Goal: Task Accomplishment & Management: Manage account settings

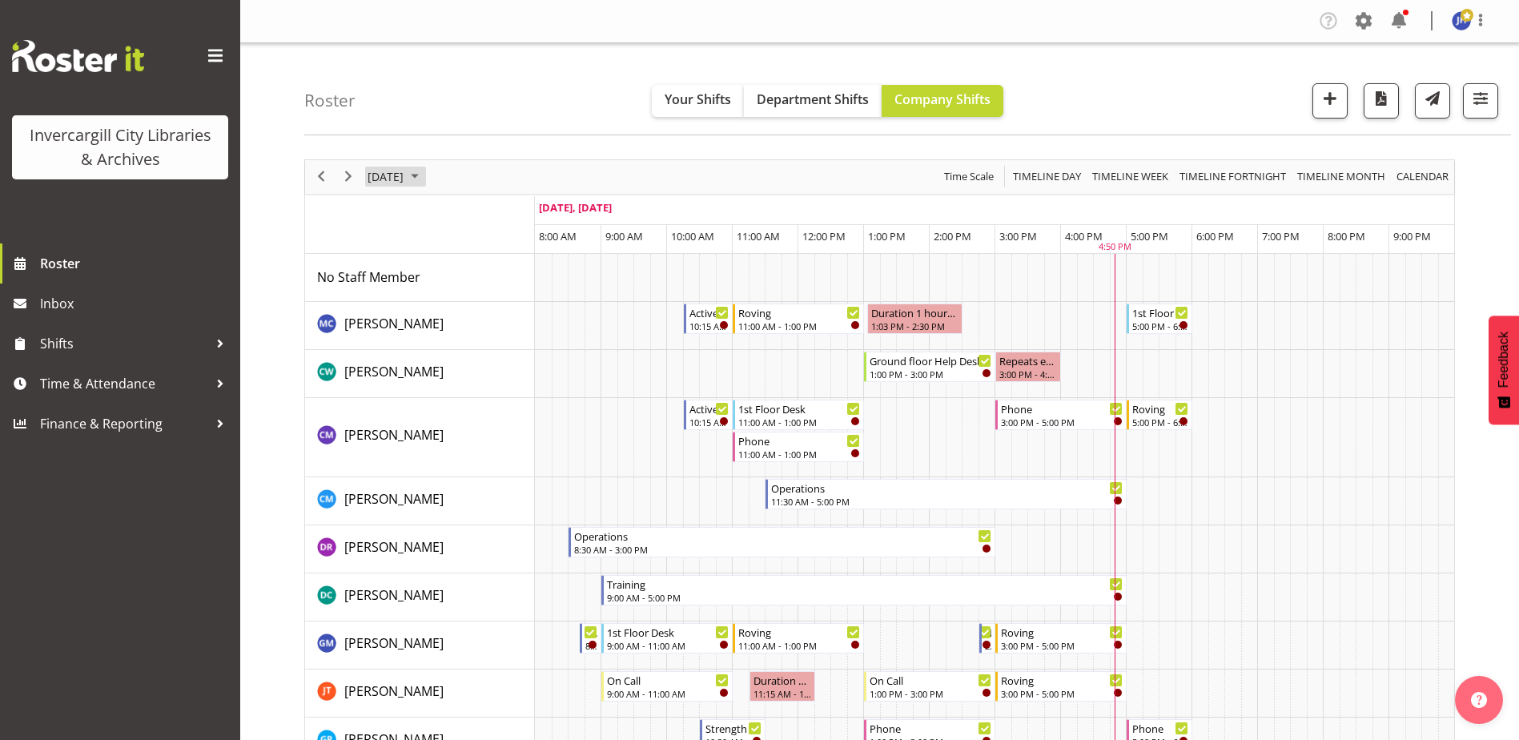
click at [425, 171] on span "September 2025" at bounding box center [414, 177] width 19 height 20
click at [490, 353] on span "25" at bounding box center [487, 354] width 24 height 24
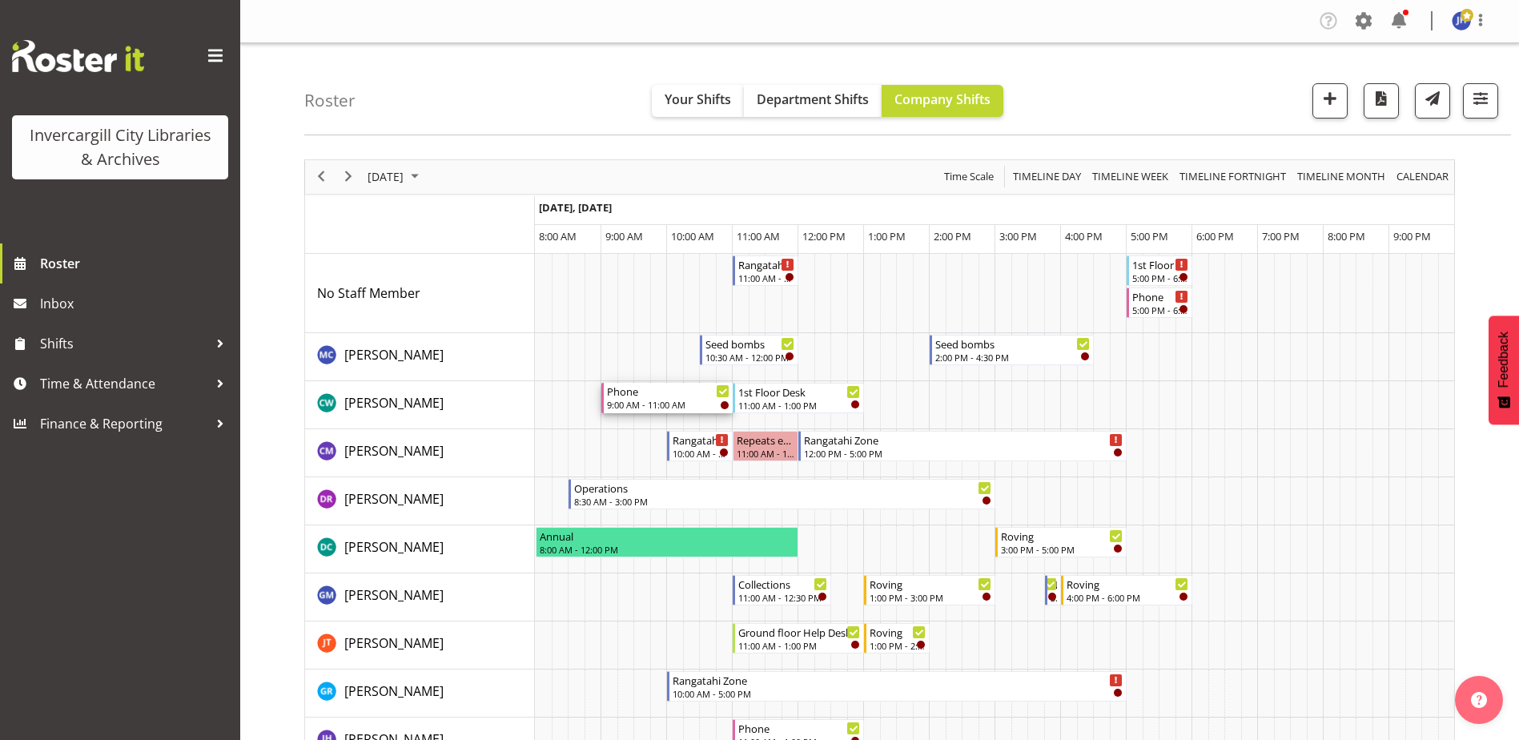
click at [694, 392] on div "Phone" at bounding box center [668, 391] width 123 height 16
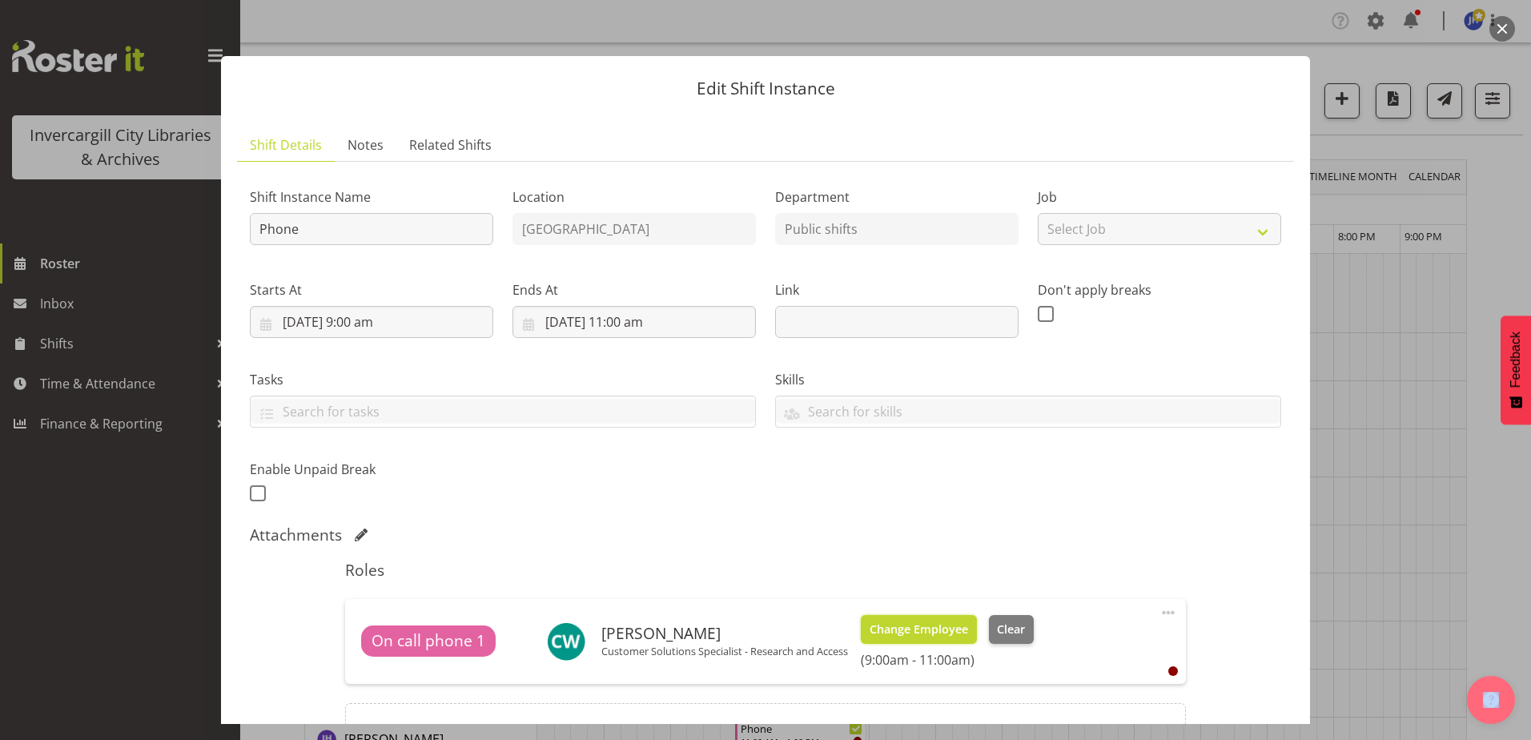
click at [943, 621] on span "Change Employee" at bounding box center [919, 630] width 99 height 18
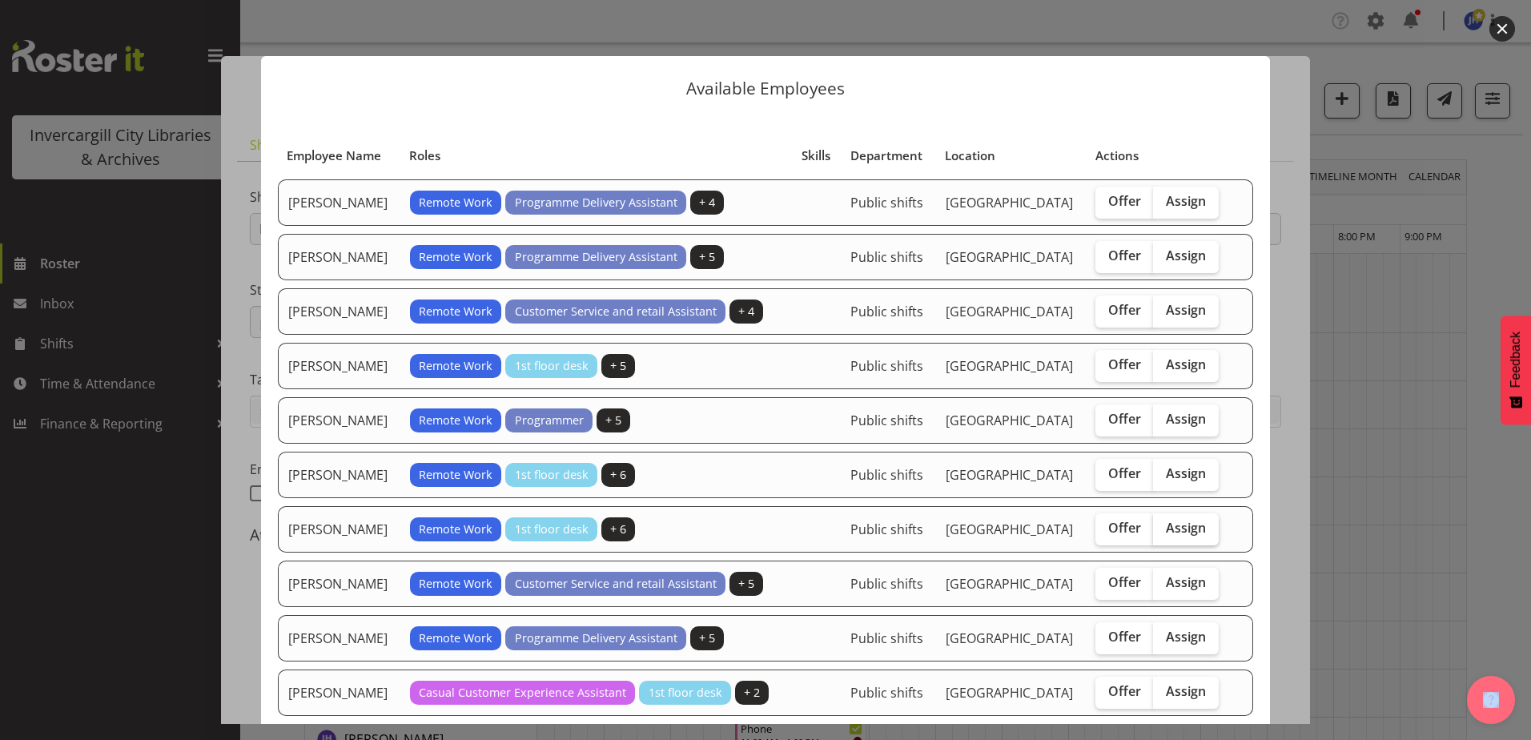
click at [1176, 530] on span "Assign" at bounding box center [1186, 528] width 40 height 16
click at [1164, 530] on input "Assign" at bounding box center [1158, 528] width 10 height 10
checkbox input "true"
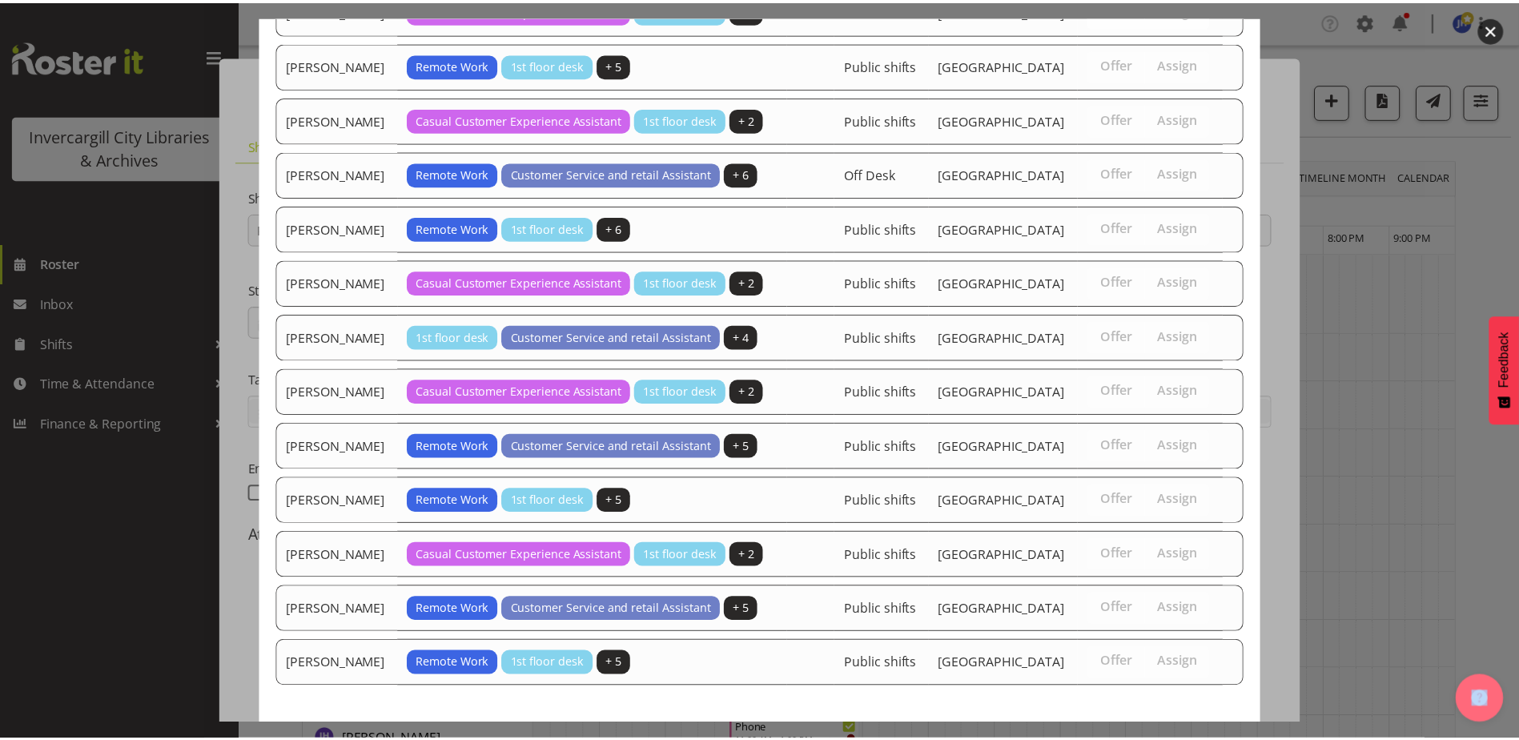
scroll to position [1072, 0]
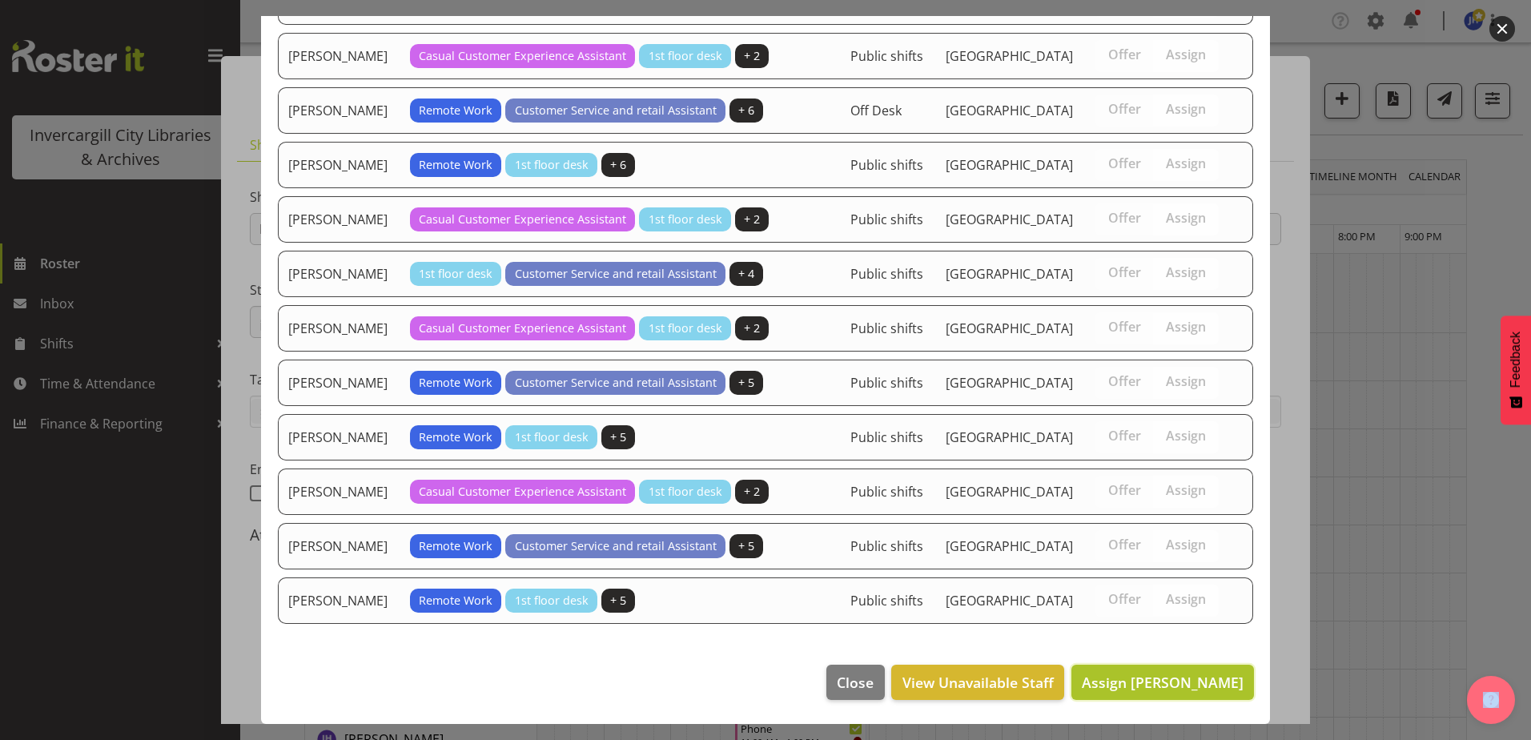
click at [1179, 689] on span "Assign Jillian Hunter" at bounding box center [1163, 682] width 162 height 19
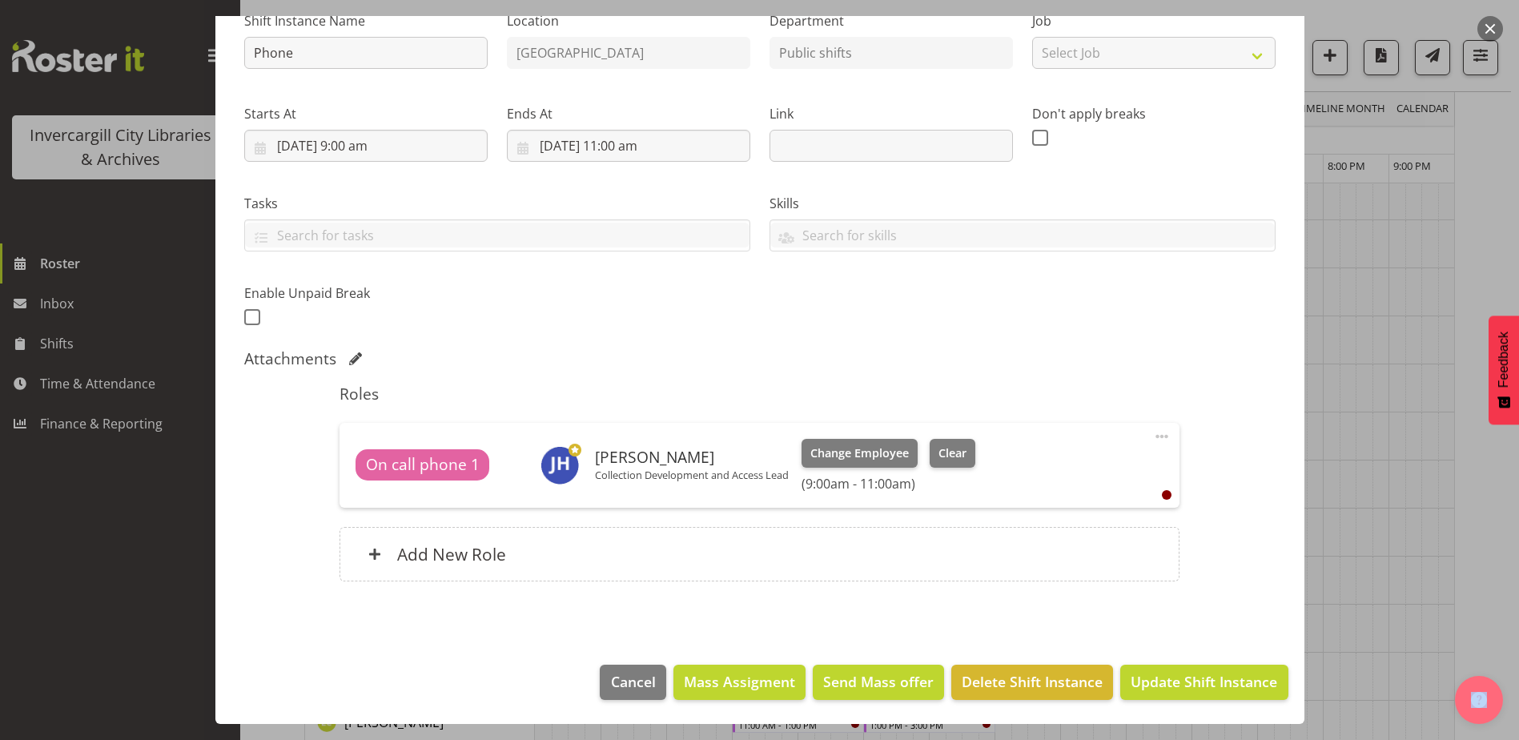
scroll to position [320, 0]
click at [1173, 686] on span "Update Shift Instance" at bounding box center [1204, 681] width 147 height 21
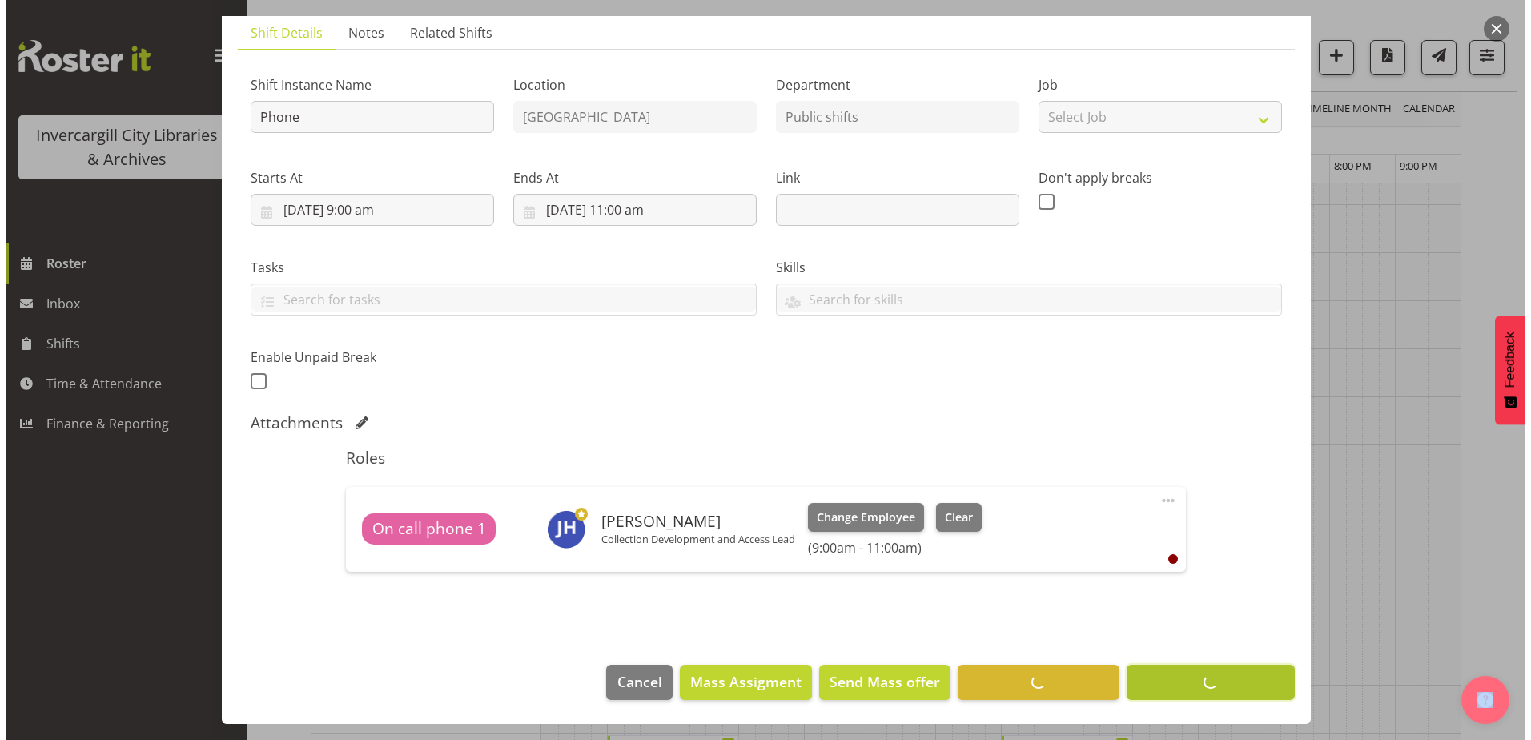
scroll to position [112, 0]
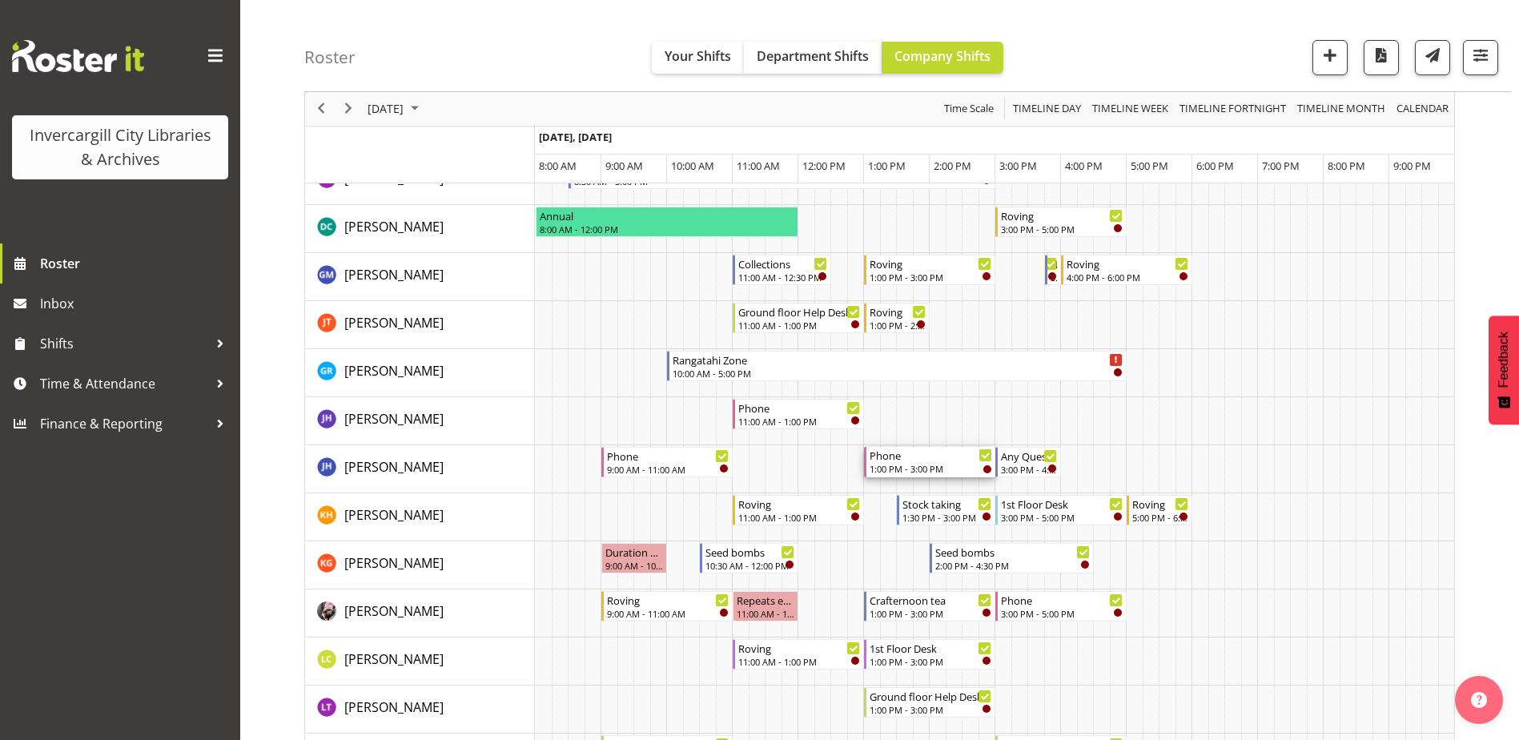
click at [984, 454] on icon "Timeline Day of September 25, 2025" at bounding box center [986, 456] width 8 height 8
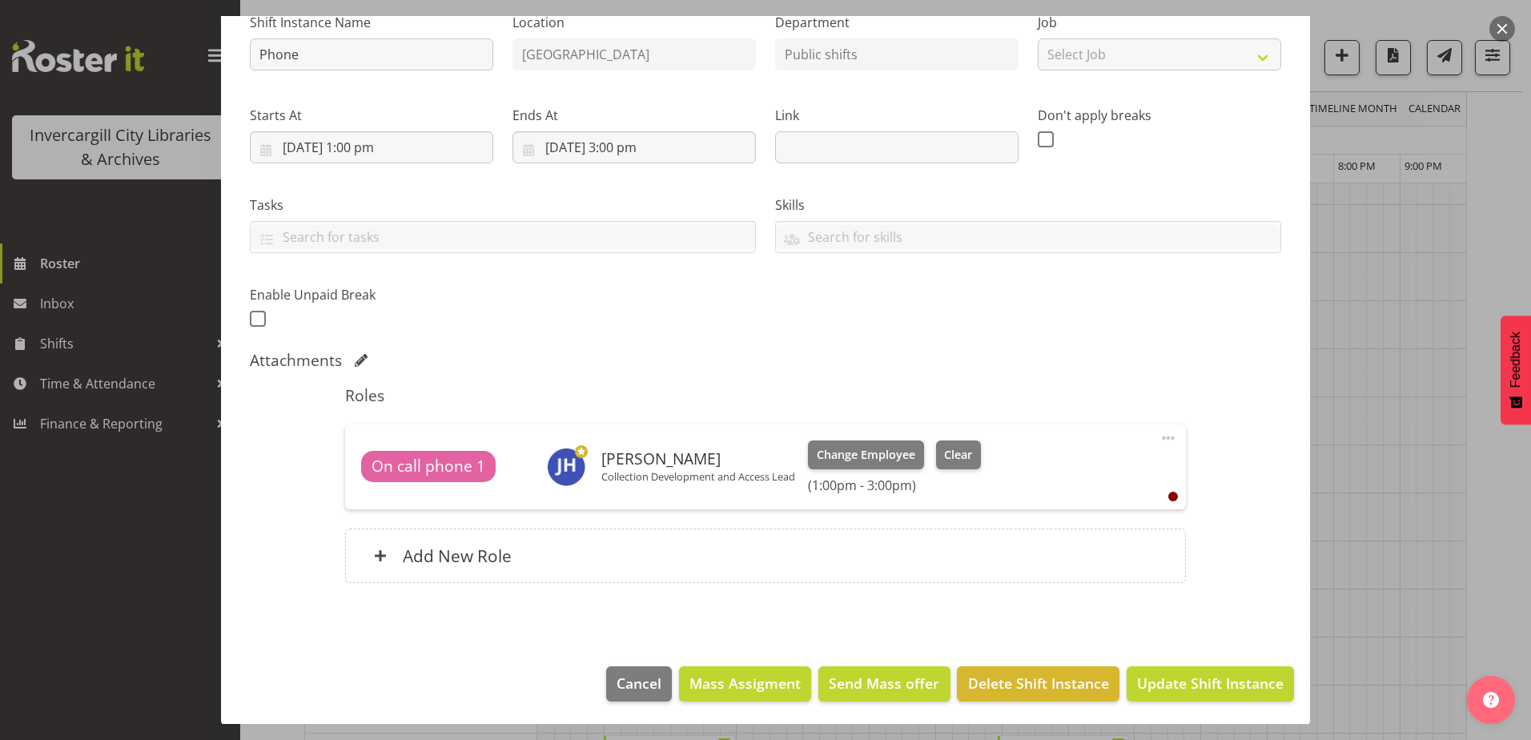
scroll to position [176, 0]
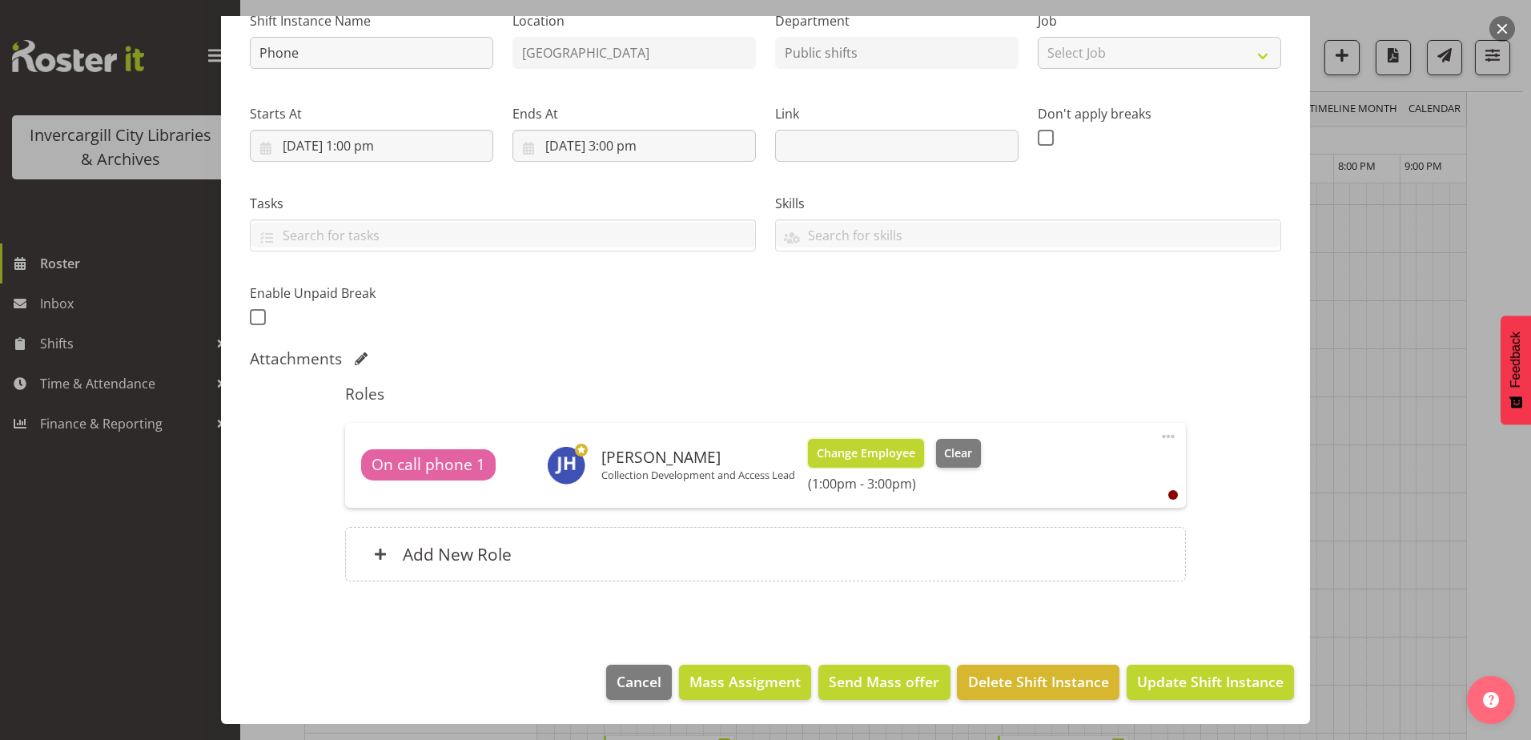
click at [835, 455] on span "Change Employee" at bounding box center [866, 454] width 99 height 18
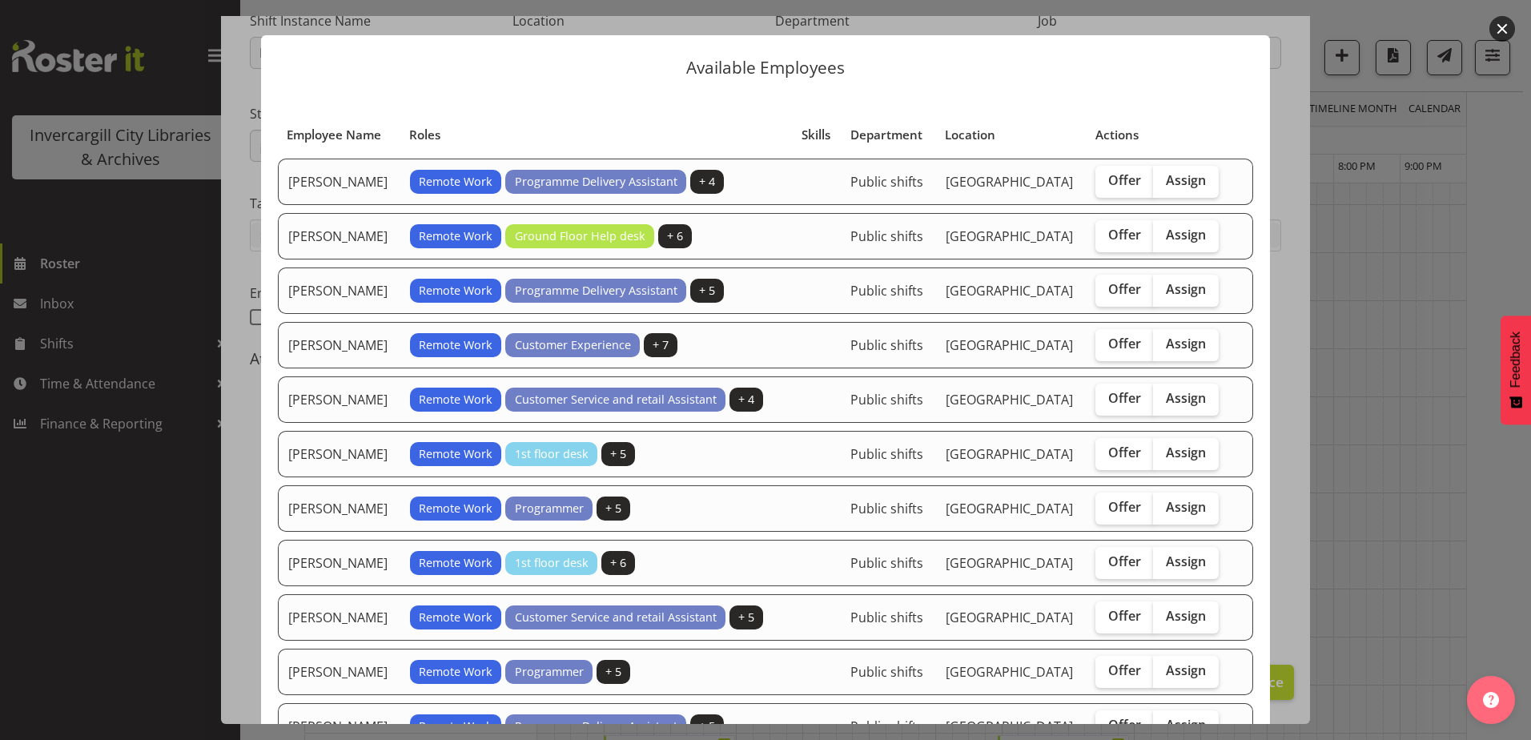
scroll to position [0, 0]
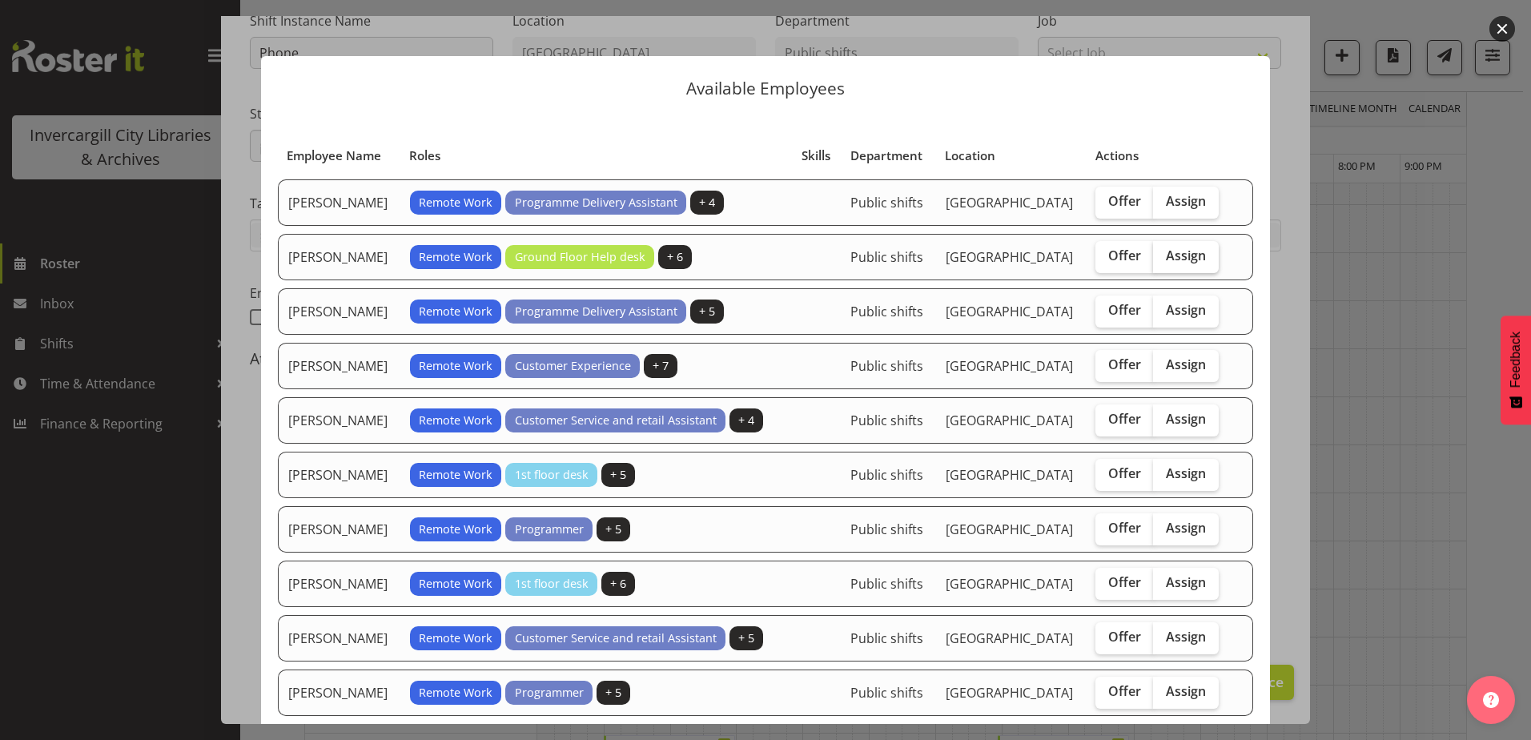
click at [1184, 260] on span "Assign" at bounding box center [1186, 255] width 40 height 16
click at [1164, 260] on input "Assign" at bounding box center [1158, 256] width 10 height 10
checkbox input "true"
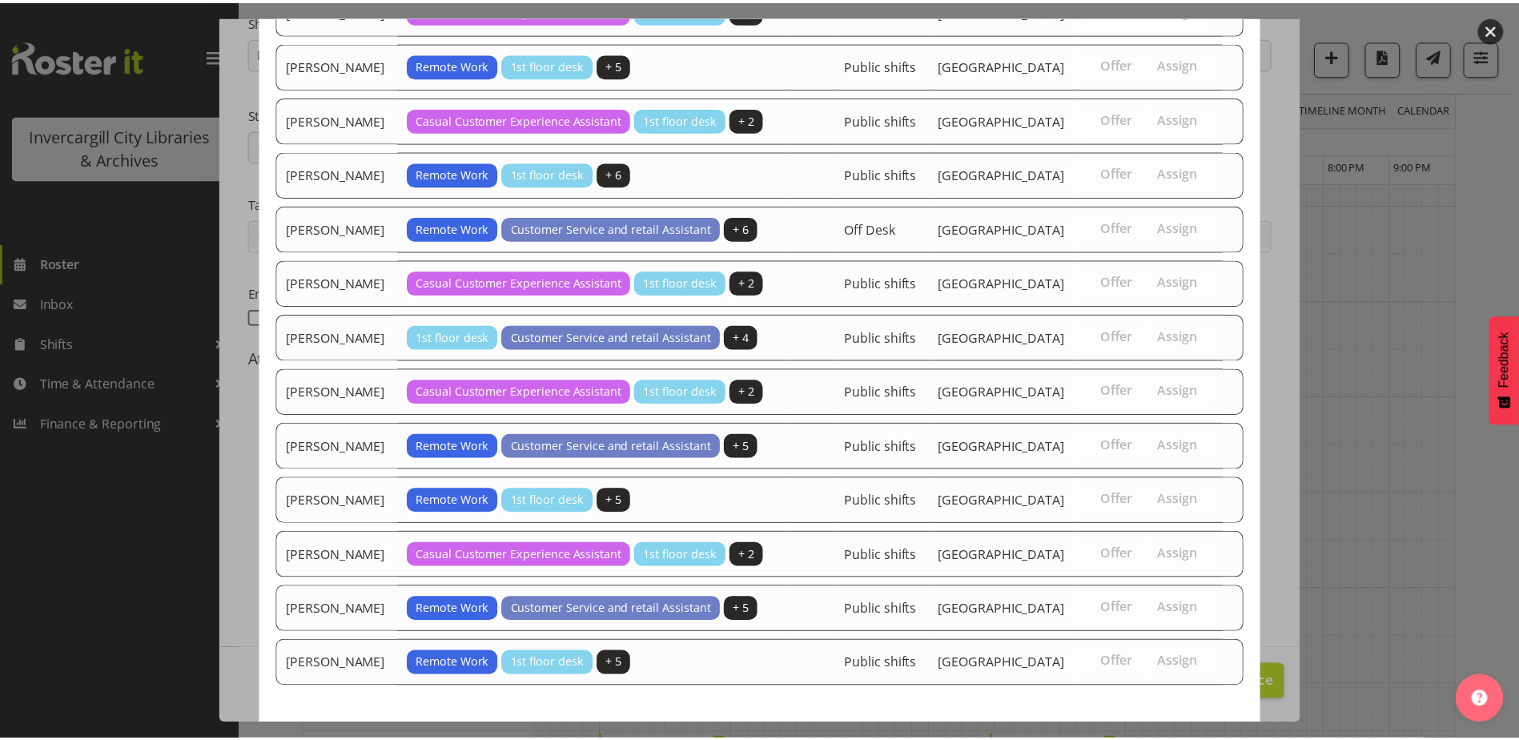
scroll to position [1181, 0]
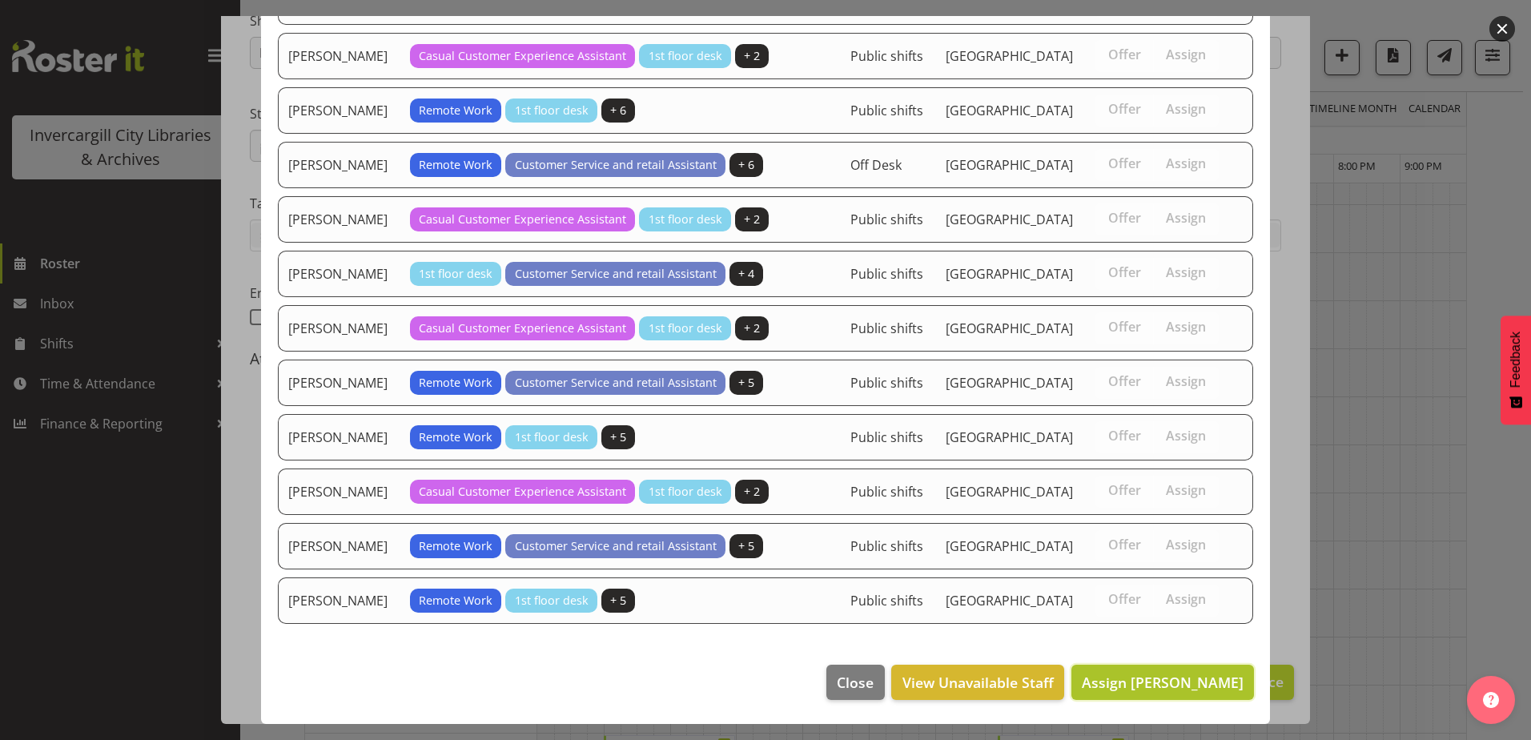
click at [1179, 678] on span "Assign Catherine Wilson" at bounding box center [1163, 682] width 162 height 19
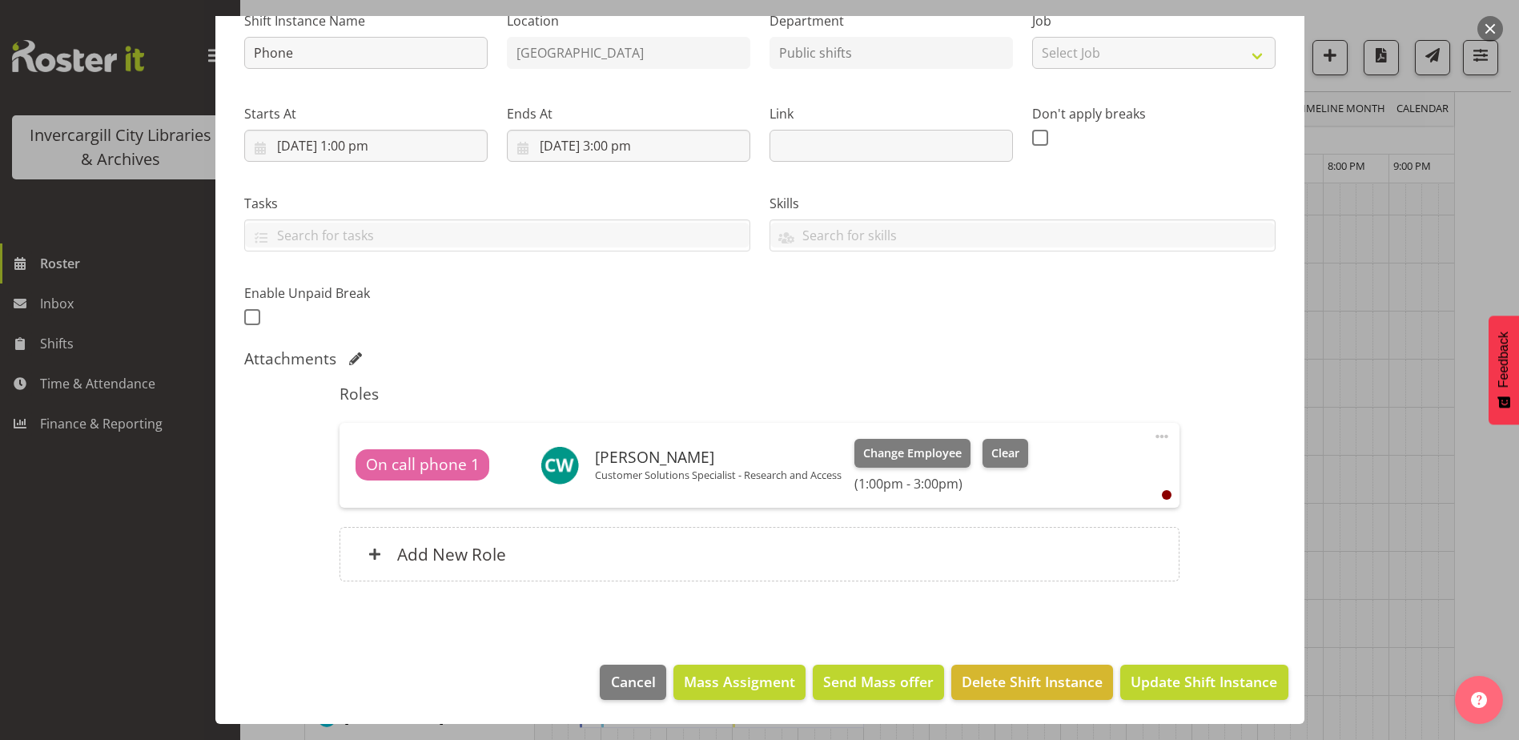
scroll to position [561, 0]
click at [1217, 684] on span "Update Shift Instance" at bounding box center [1204, 681] width 147 height 21
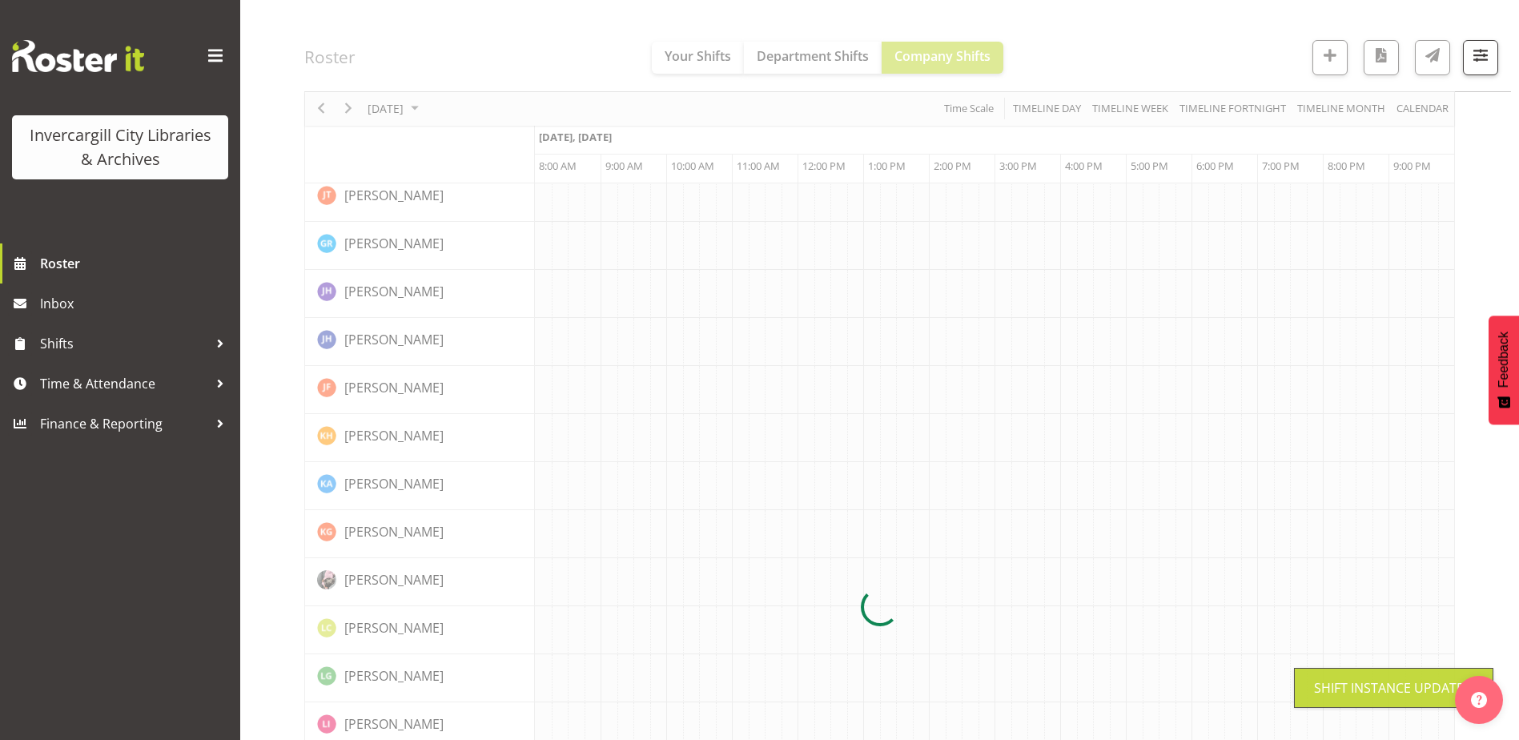
scroll to position [0, 0]
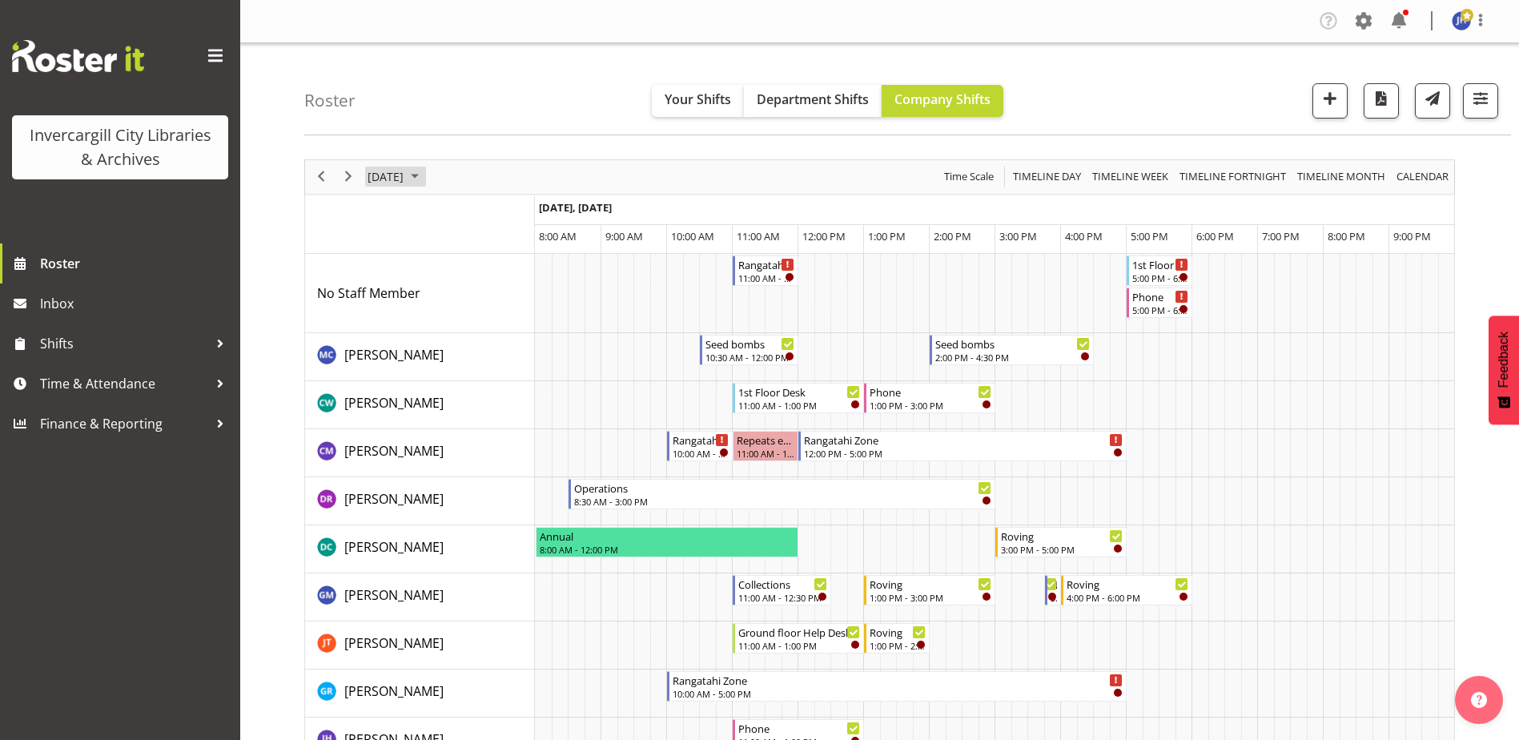
click at [425, 175] on span "September 2025" at bounding box center [414, 177] width 19 height 20
click at [430, 355] on span "23" at bounding box center [436, 354] width 24 height 24
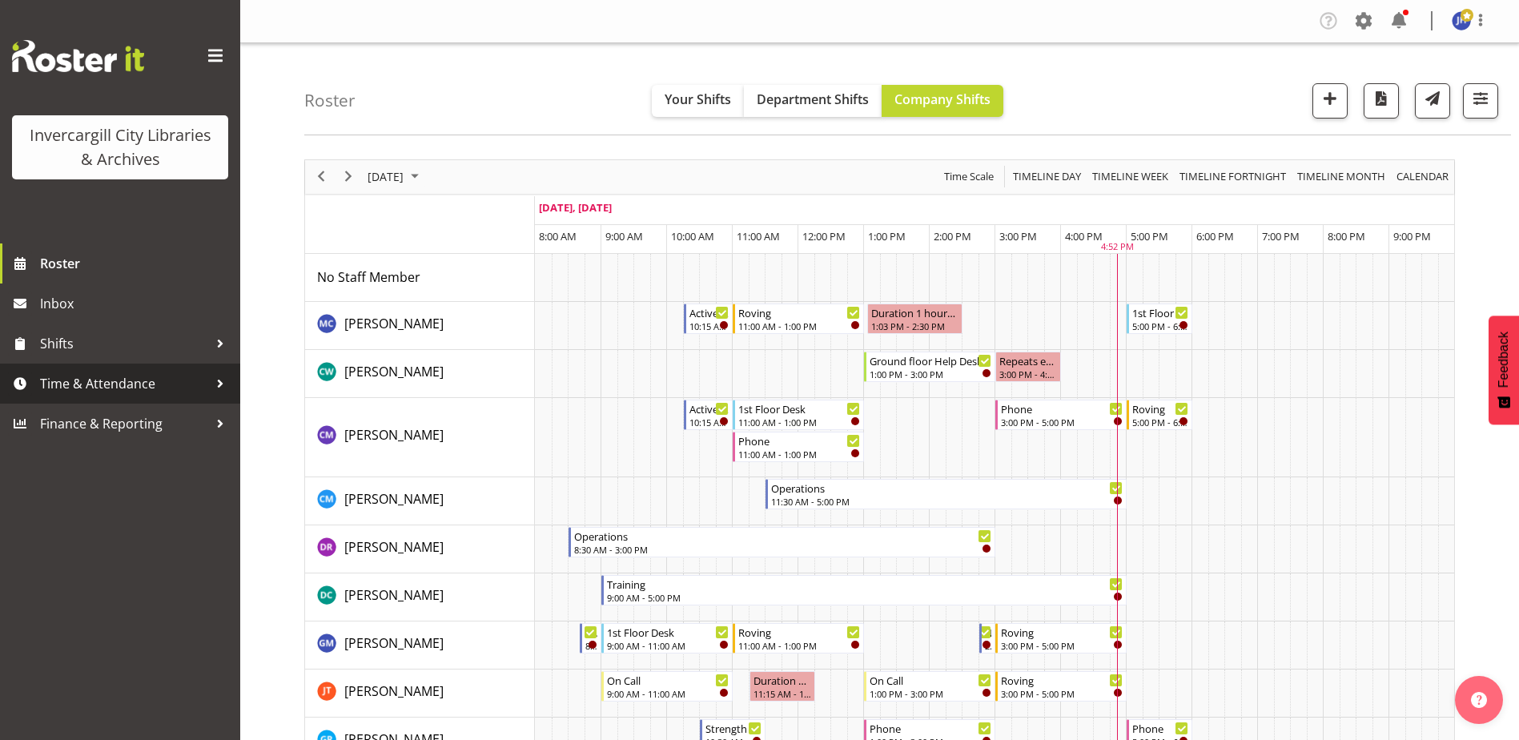
click at [221, 384] on div at bounding box center [220, 384] width 24 height 24
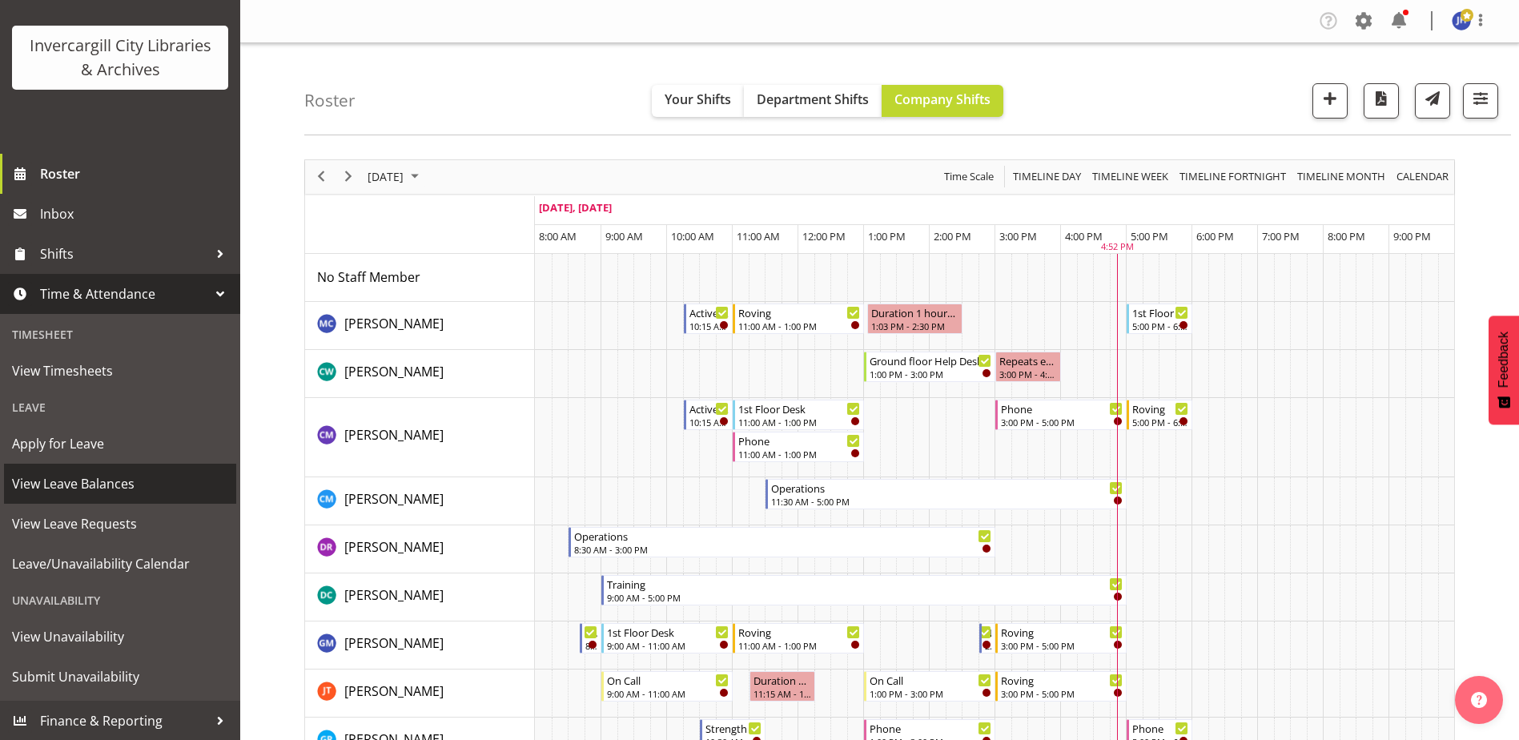
scroll to position [91, 0]
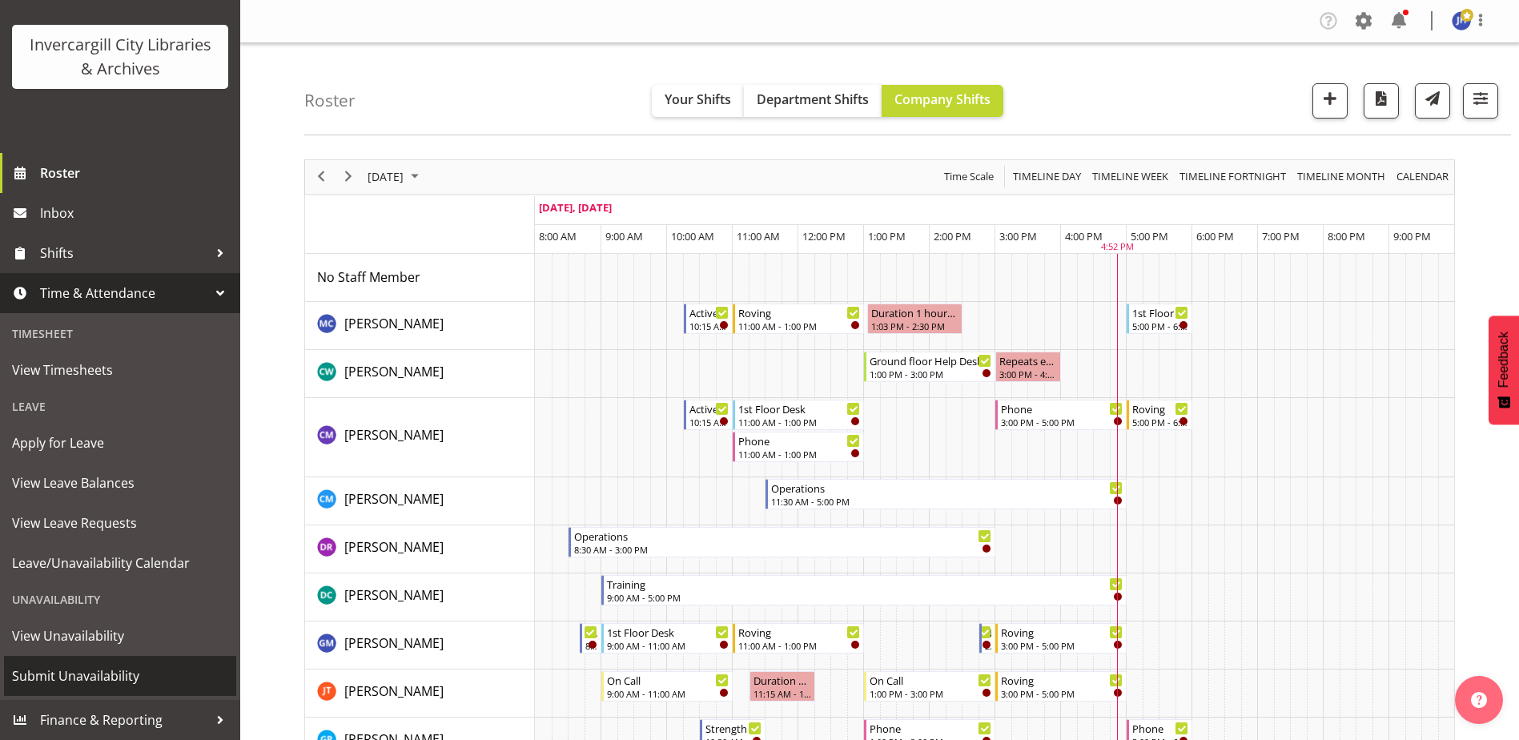
click at [78, 677] on span "Submit Unavailability" at bounding box center [120, 676] width 216 height 24
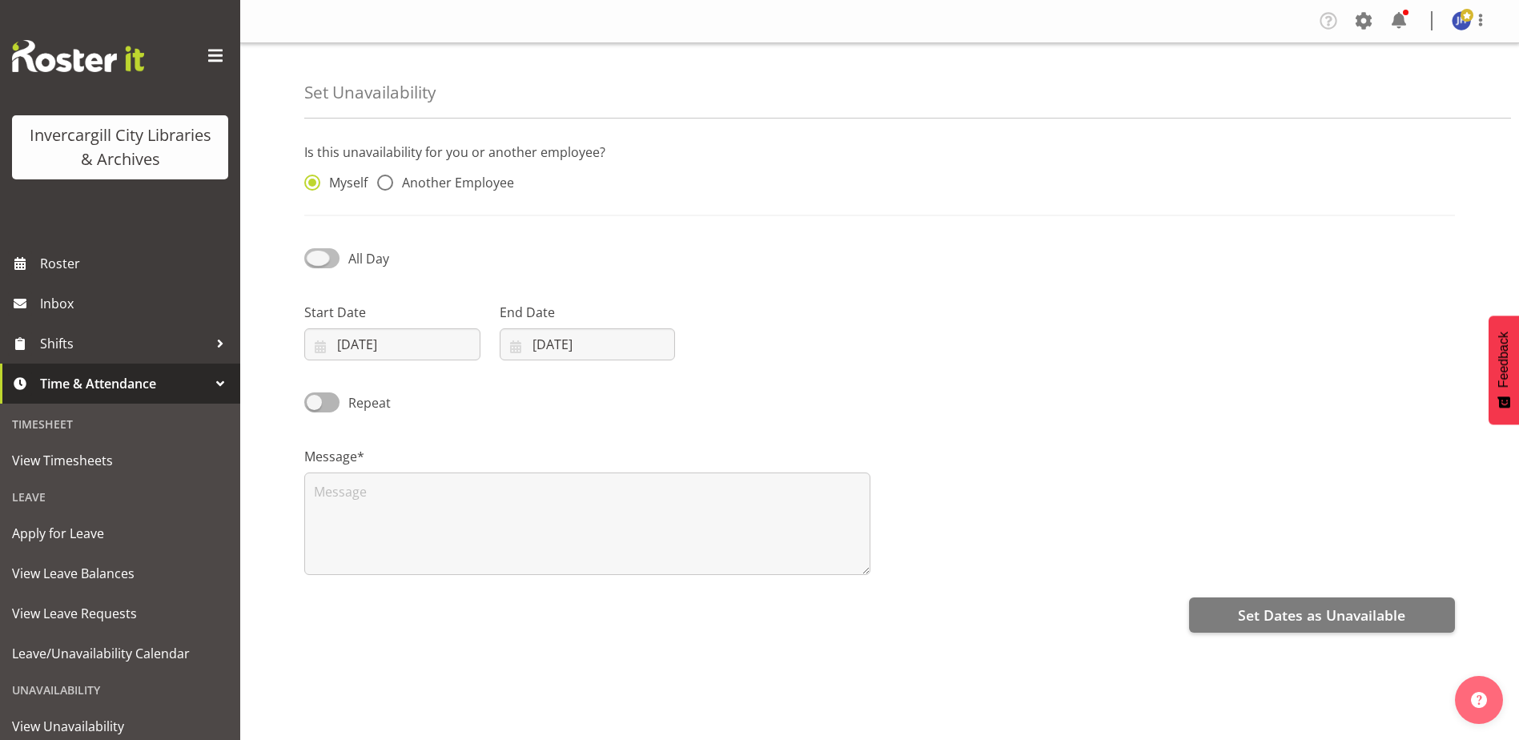
click at [317, 261] on span at bounding box center [321, 258] width 35 height 20
click at [315, 261] on input "All Day" at bounding box center [309, 258] width 10 height 10
checkbox input "true"
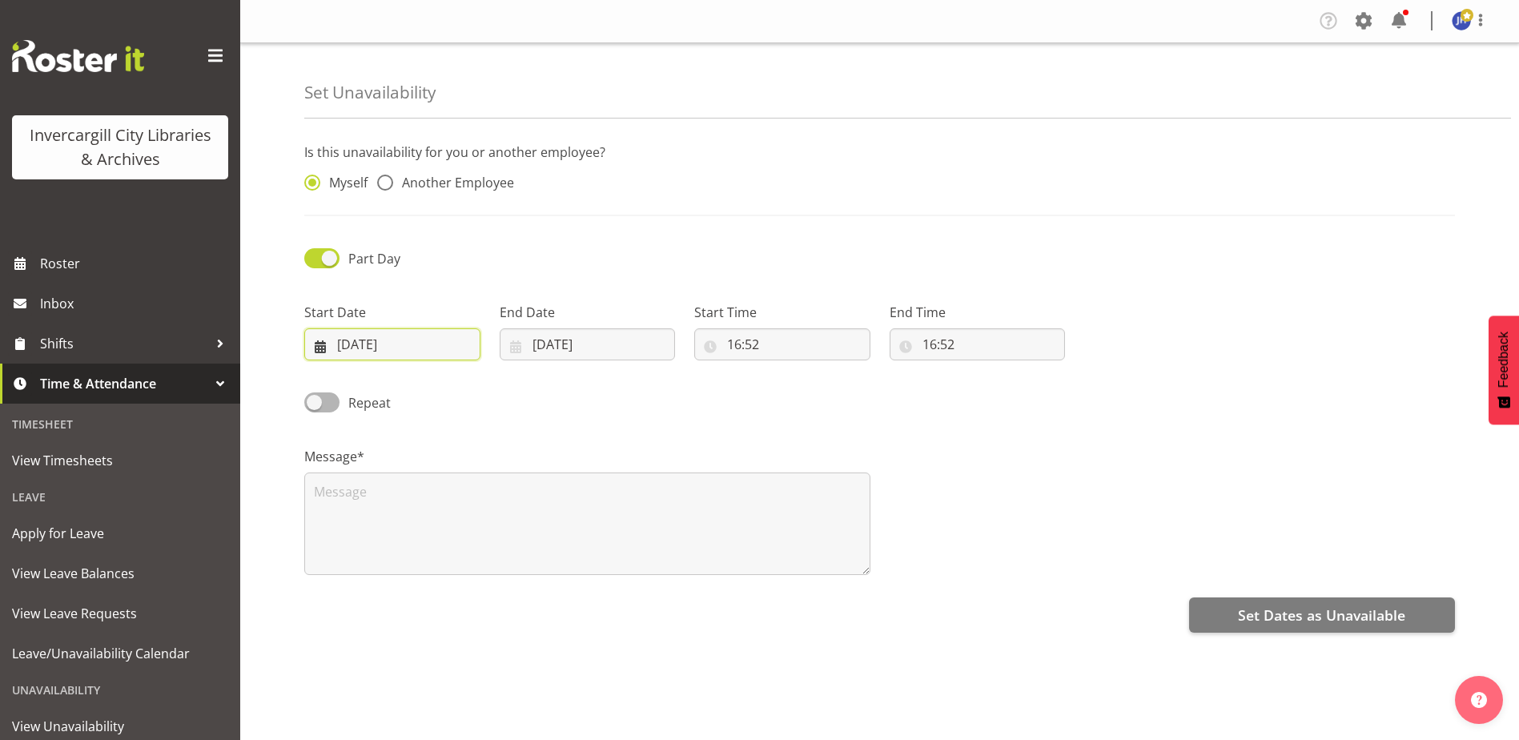
click at [357, 345] on input "23/09/2025" at bounding box center [392, 344] width 176 height 32
click at [465, 572] on span "25" at bounding box center [465, 564] width 13 height 15
type input "25/09/2025"
click at [578, 343] on input "23/09/2025" at bounding box center [588, 344] width 176 height 32
click at [656, 563] on span "25" at bounding box center [660, 564] width 13 height 15
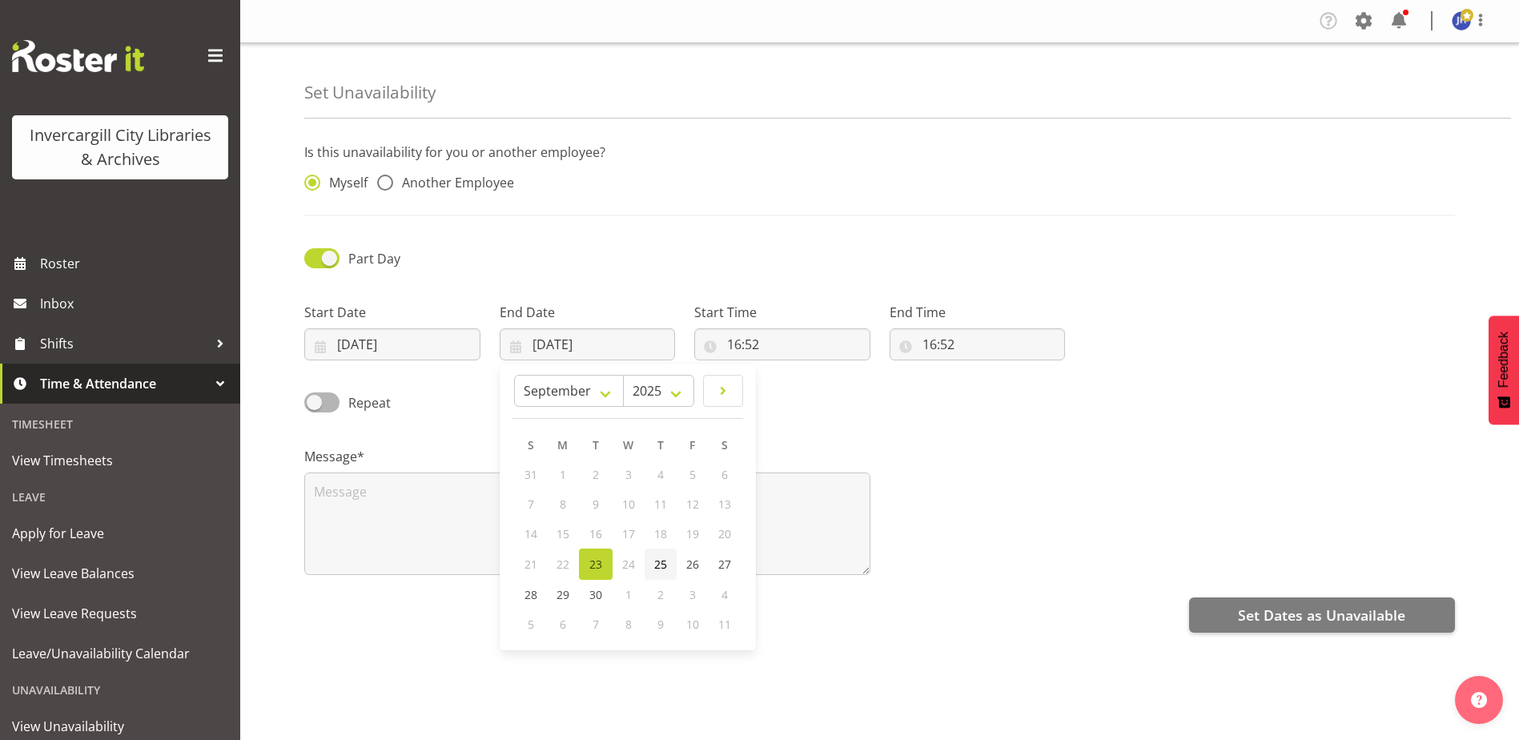
type input "25/09/2025"
click at [766, 343] on input "16:52" at bounding box center [782, 344] width 176 height 32
click at [804, 386] on select "00 01 02 03 04 05 06 07 08 09 10 11 12 13 14 15 16 17 18 19 20 21 22 23" at bounding box center [804, 386] width 36 height 32
select select "12"
click at [786, 370] on select "00 01 02 03 04 05 06 07 08 09 10 11 12 13 14 15 16 17 18 19 20 21 22 23" at bounding box center [804, 386] width 36 height 32
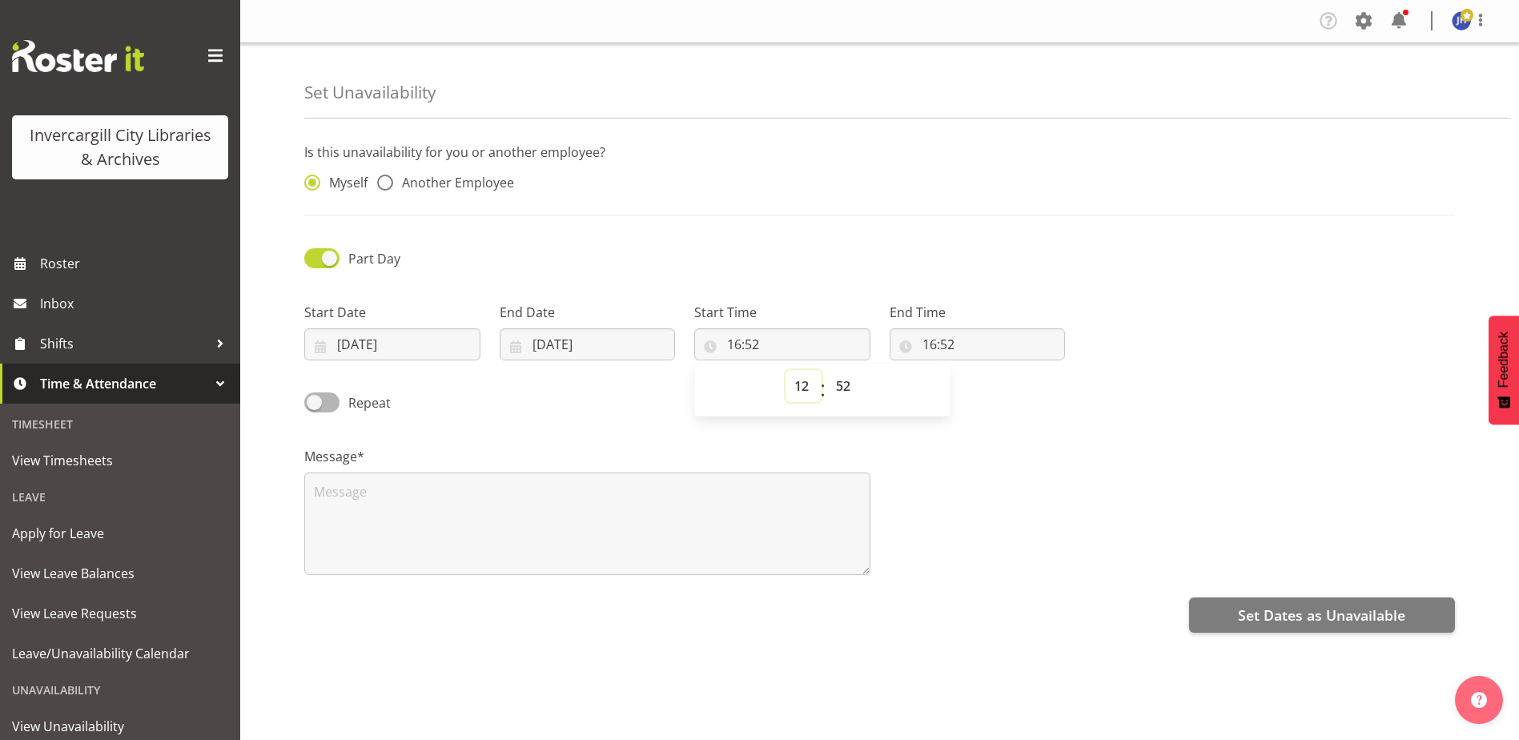
type input "12:52"
click at [851, 385] on select "00 01 02 03 04 05 06 07 08 09 10 11 12 13 14 15 16 17 18 19 20 21 22 23 24 25 2…" at bounding box center [845, 386] width 36 height 32
select select "55"
click at [827, 370] on select "00 01 02 03 04 05 06 07 08 09 10 11 12 13 14 15 16 17 18 19 20 21 22 23 24 25 2…" at bounding box center [845, 386] width 36 height 32
type input "12:55"
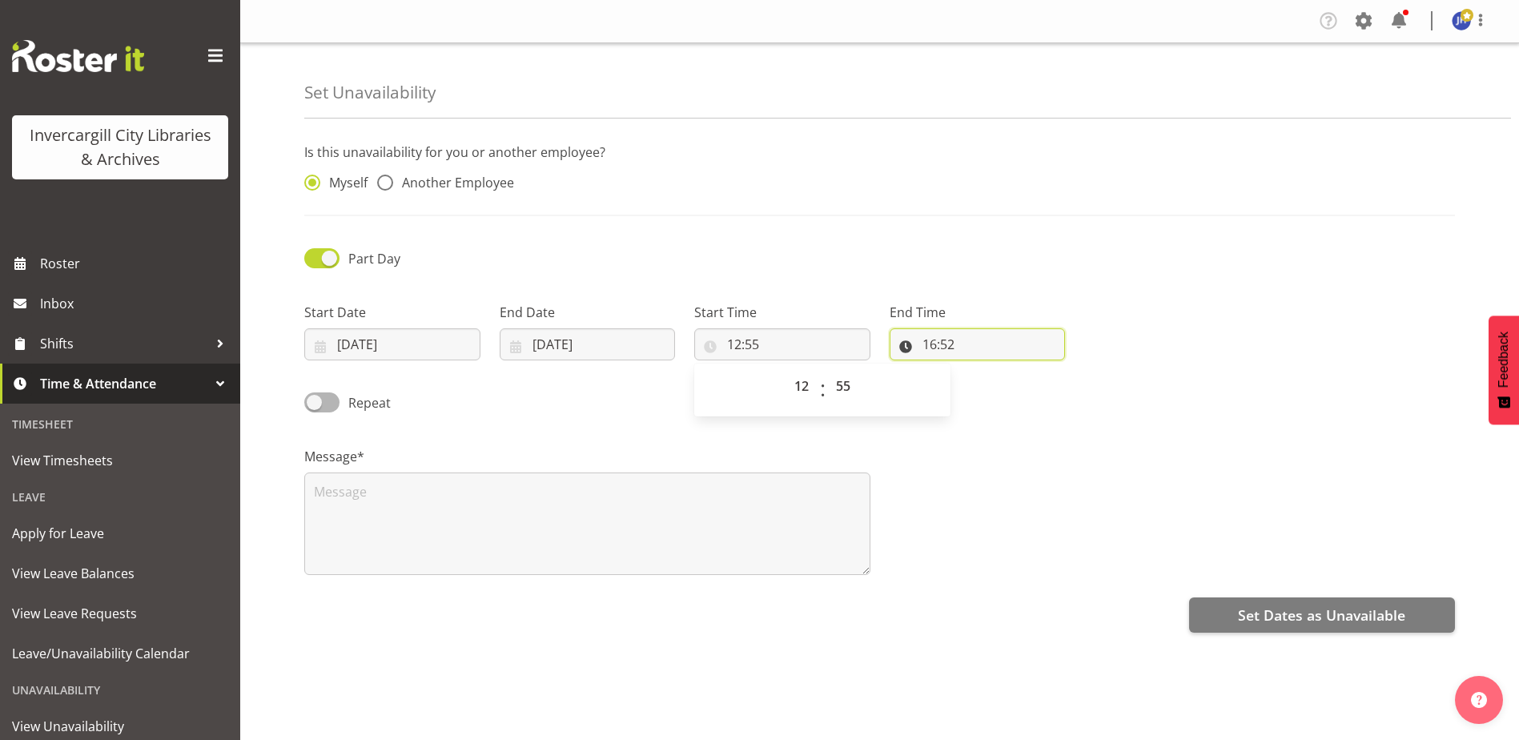
click at [971, 340] on input "16:52" at bounding box center [978, 344] width 176 height 32
click at [931, 348] on input "16:52" at bounding box center [978, 344] width 176 height 32
click at [1000, 386] on select "00 01 02 03 04 05 06 07 08 09 10 11 12 13 14 15 16 17 18 19 20 21 22 23" at bounding box center [999, 386] width 36 height 32
select select "2"
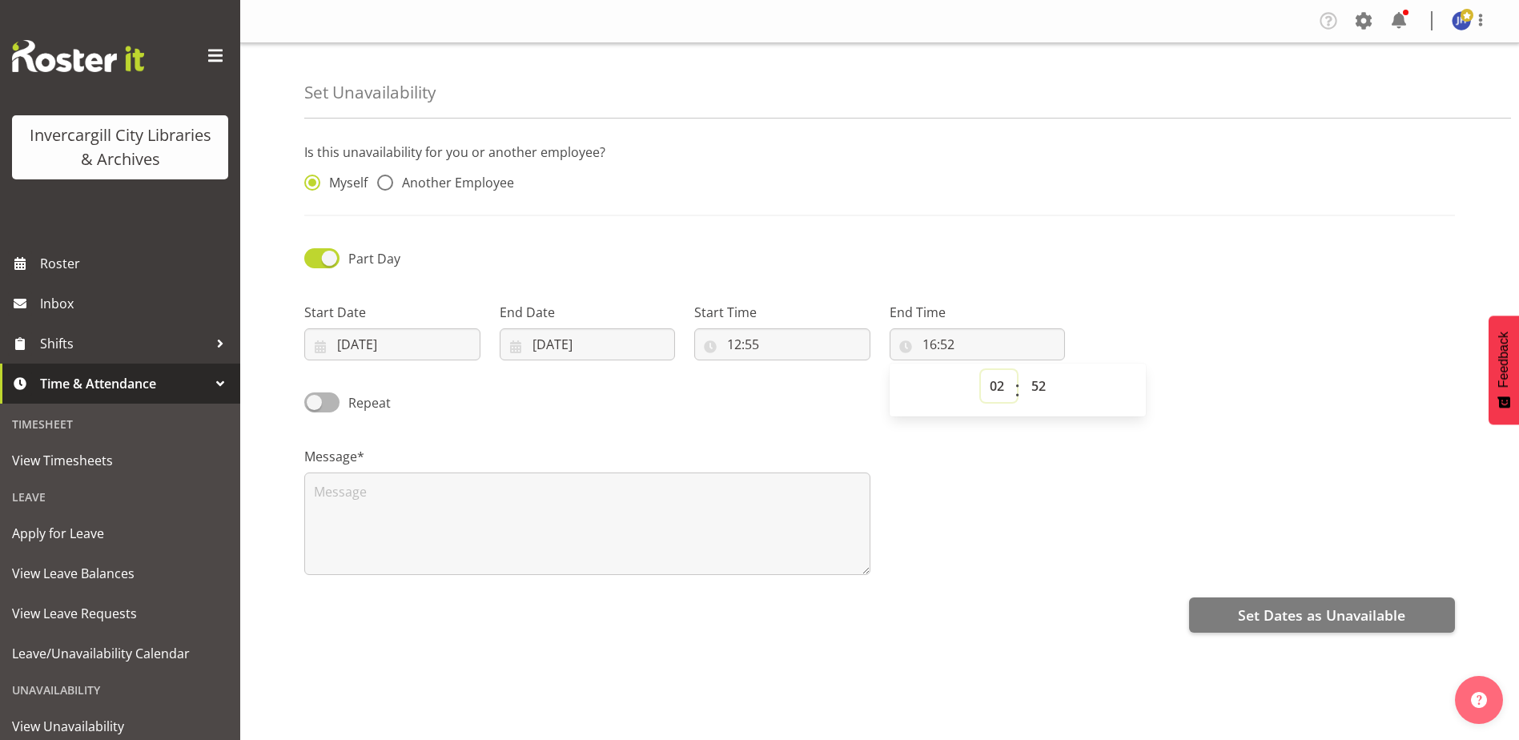
click at [981, 370] on select "00 01 02 03 04 05 06 07 08 09 10 11 12 13 14 15 16 17 18 19 20 21 22 23" at bounding box center [999, 386] width 36 height 32
type input "02:52"
click at [1036, 384] on select "00 01 02 03 04 05 06 07 08 09 10 11 12 13 14 15 16 17 18 19 20 21 22 23 24 25 2…" at bounding box center [1041, 386] width 36 height 32
select select "1"
click at [1023, 370] on select "00 01 02 03 04 05 06 07 08 09 10 11 12 13 14 15 16 17 18 19 20 21 22 23 24 25 2…" at bounding box center [1041, 386] width 36 height 32
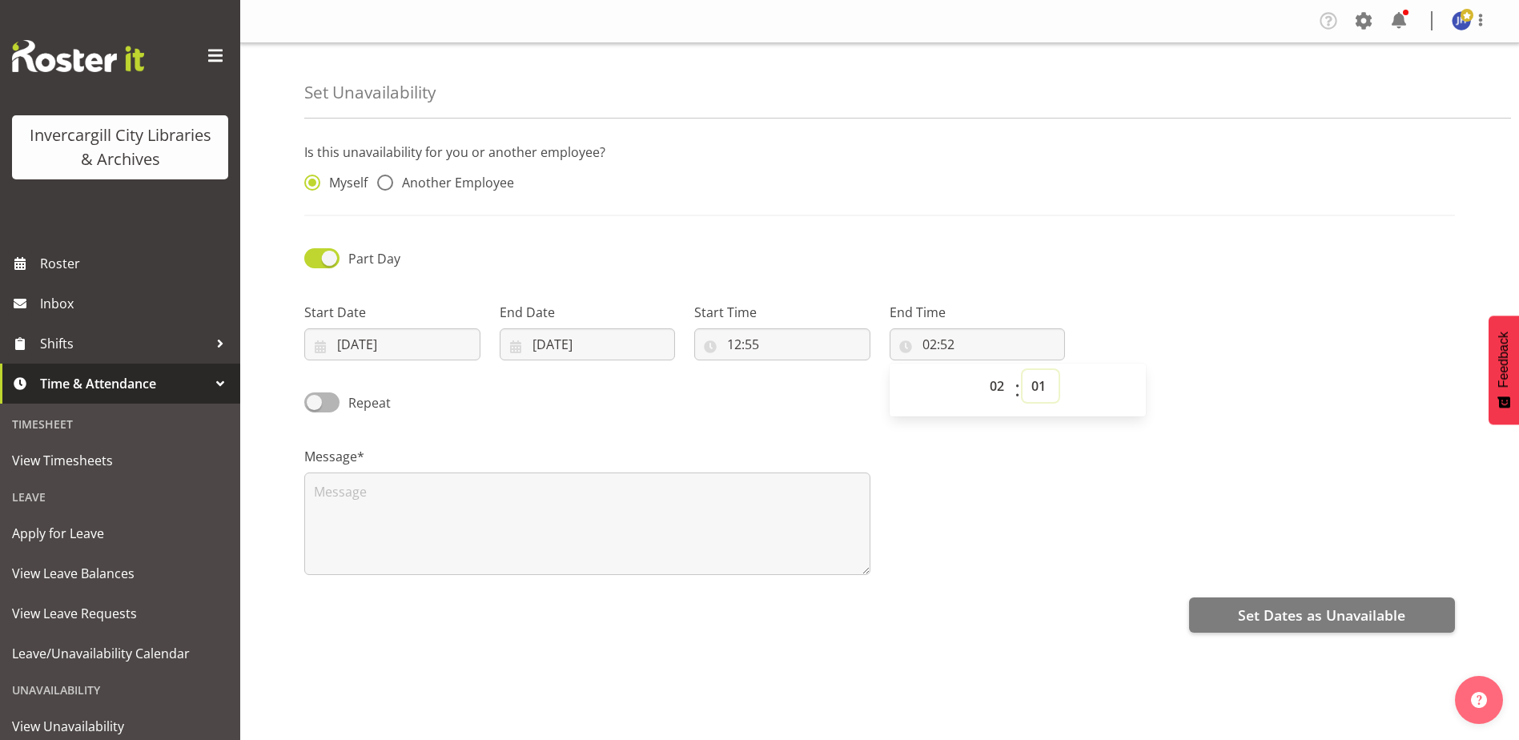
type input "02:01"
click at [362, 490] on textarea at bounding box center [587, 524] width 566 height 103
type textarea "R"
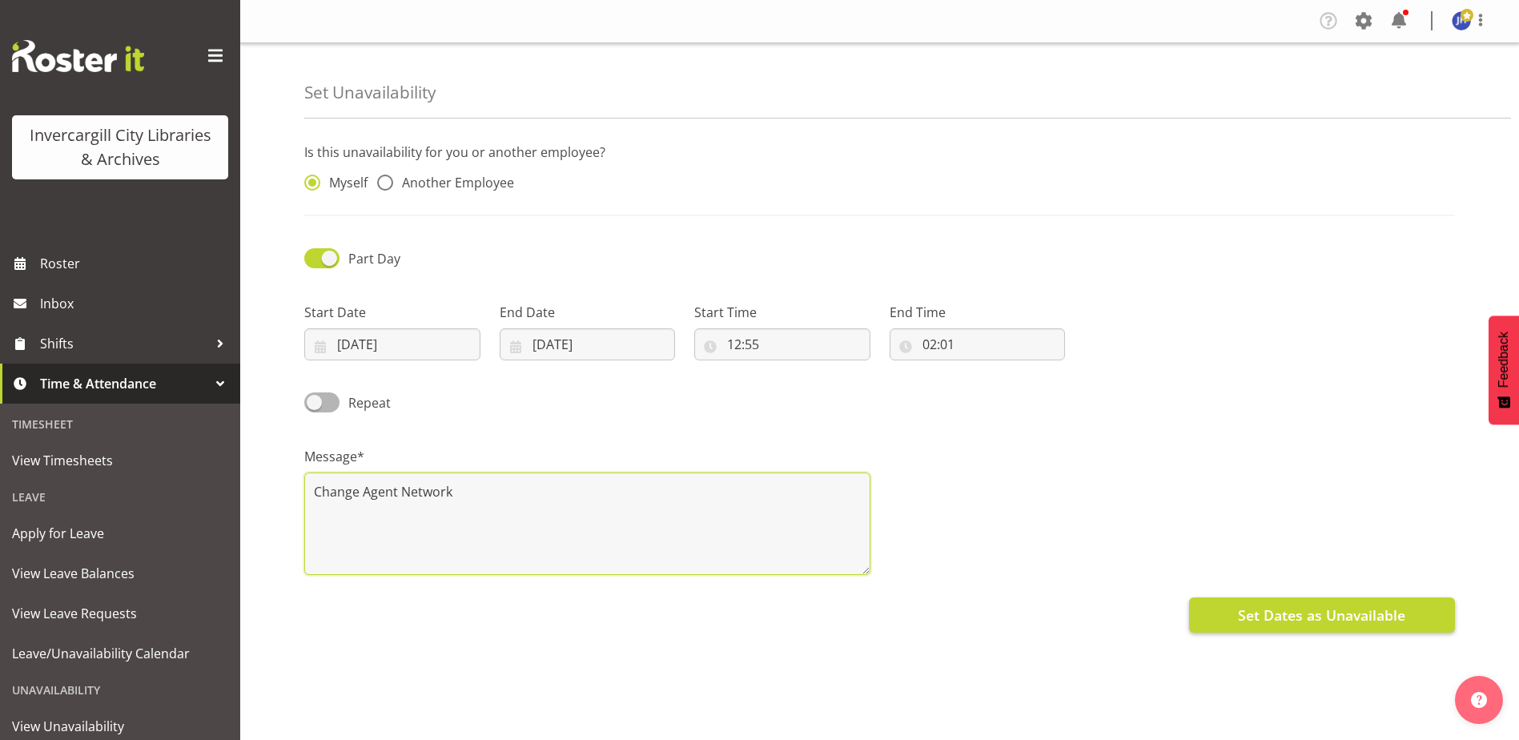
type textarea "Change Agent Network"
click at [1274, 618] on span "Set Dates as Unavailable" at bounding box center [1321, 615] width 167 height 21
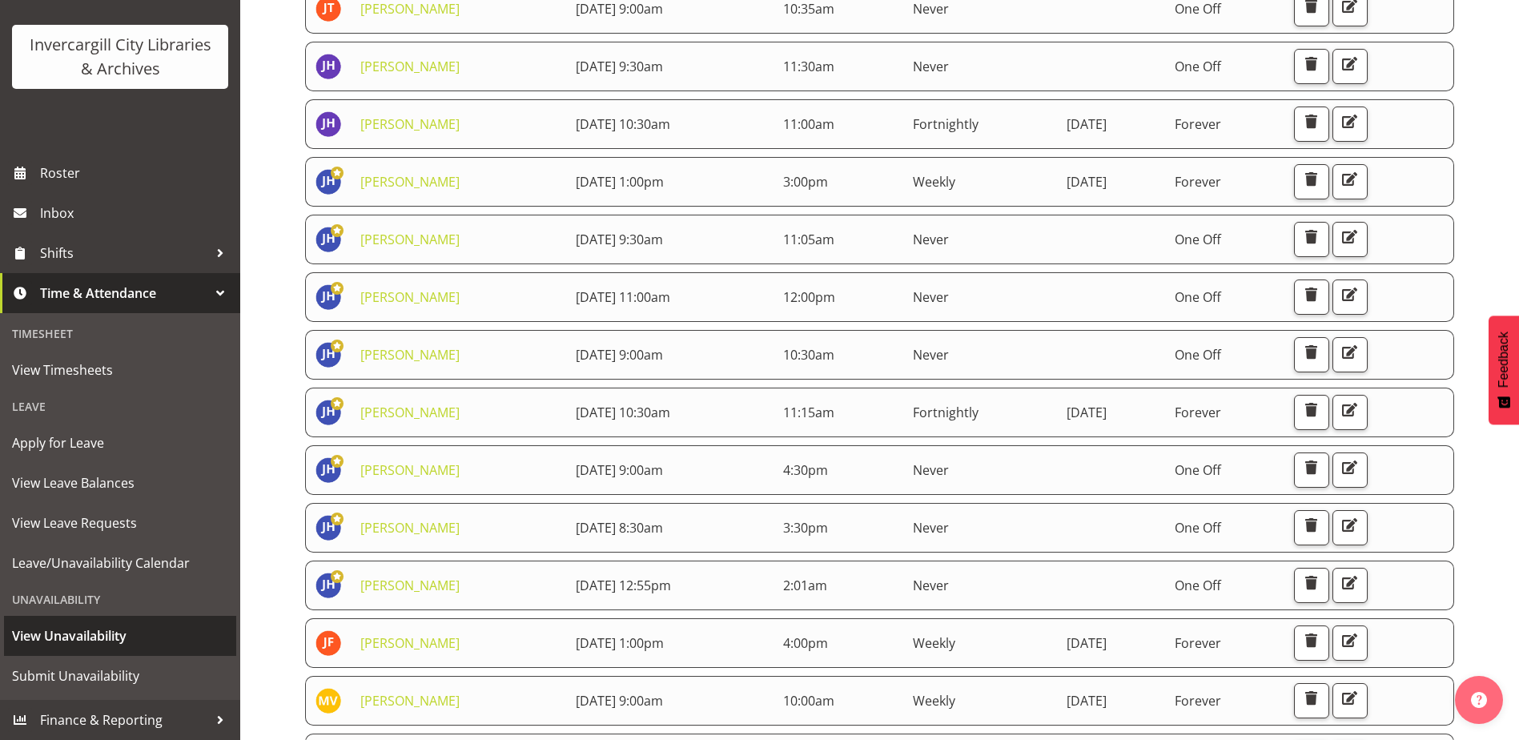
scroll to position [400, 0]
click at [38, 633] on span "View Unavailability" at bounding box center [120, 636] width 216 height 24
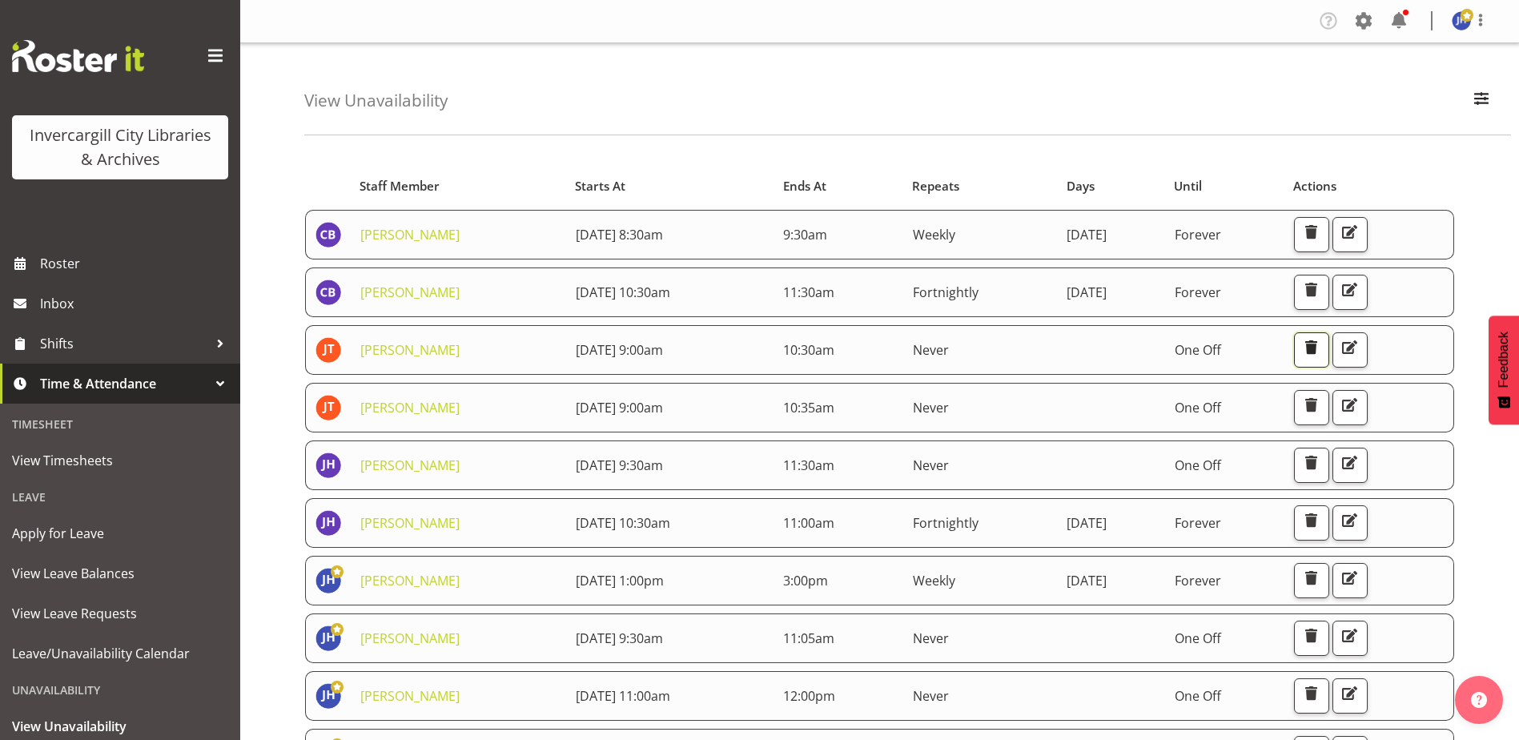
click at [1322, 346] on span "button" at bounding box center [1311, 347] width 21 height 21
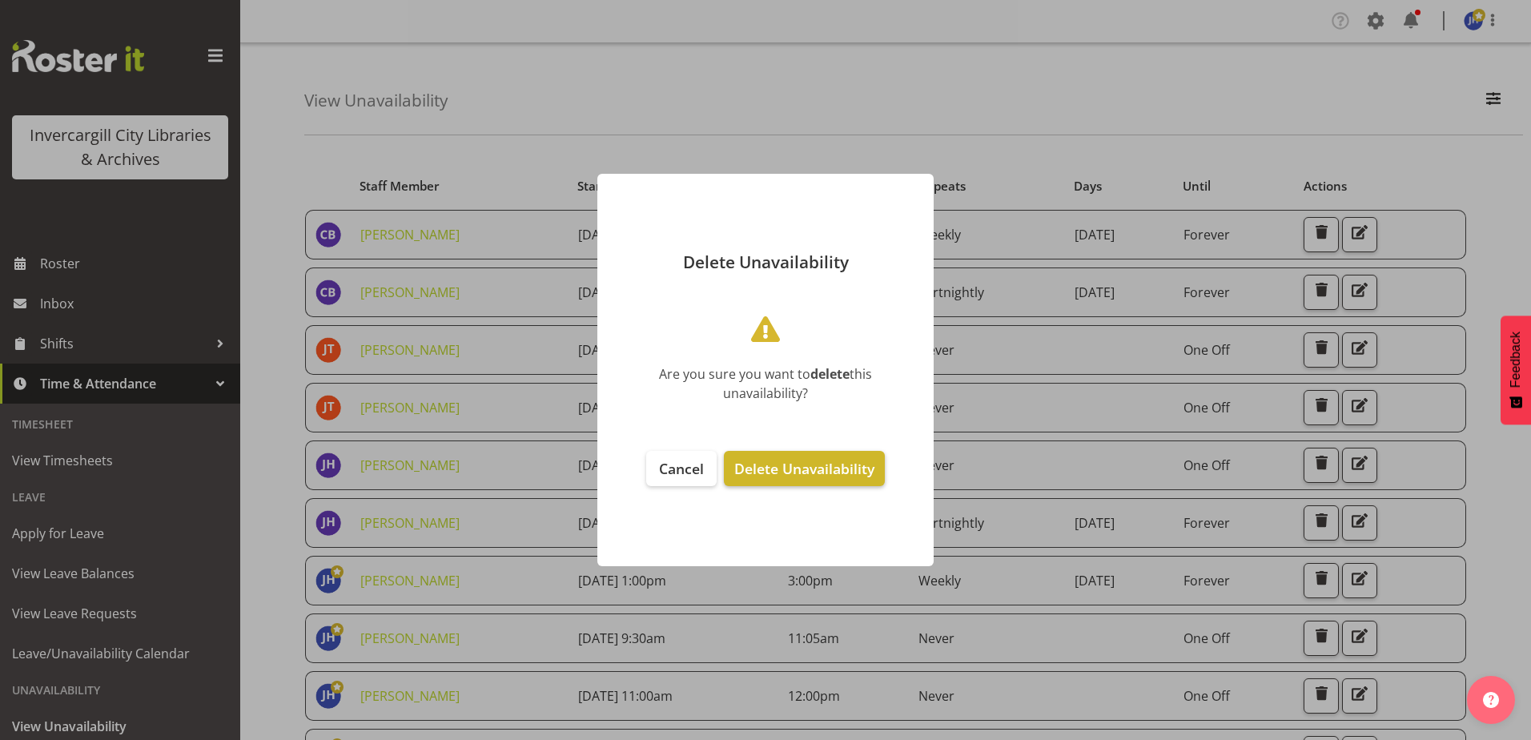
click at [779, 470] on span "Delete Unavailability" at bounding box center [804, 468] width 140 height 19
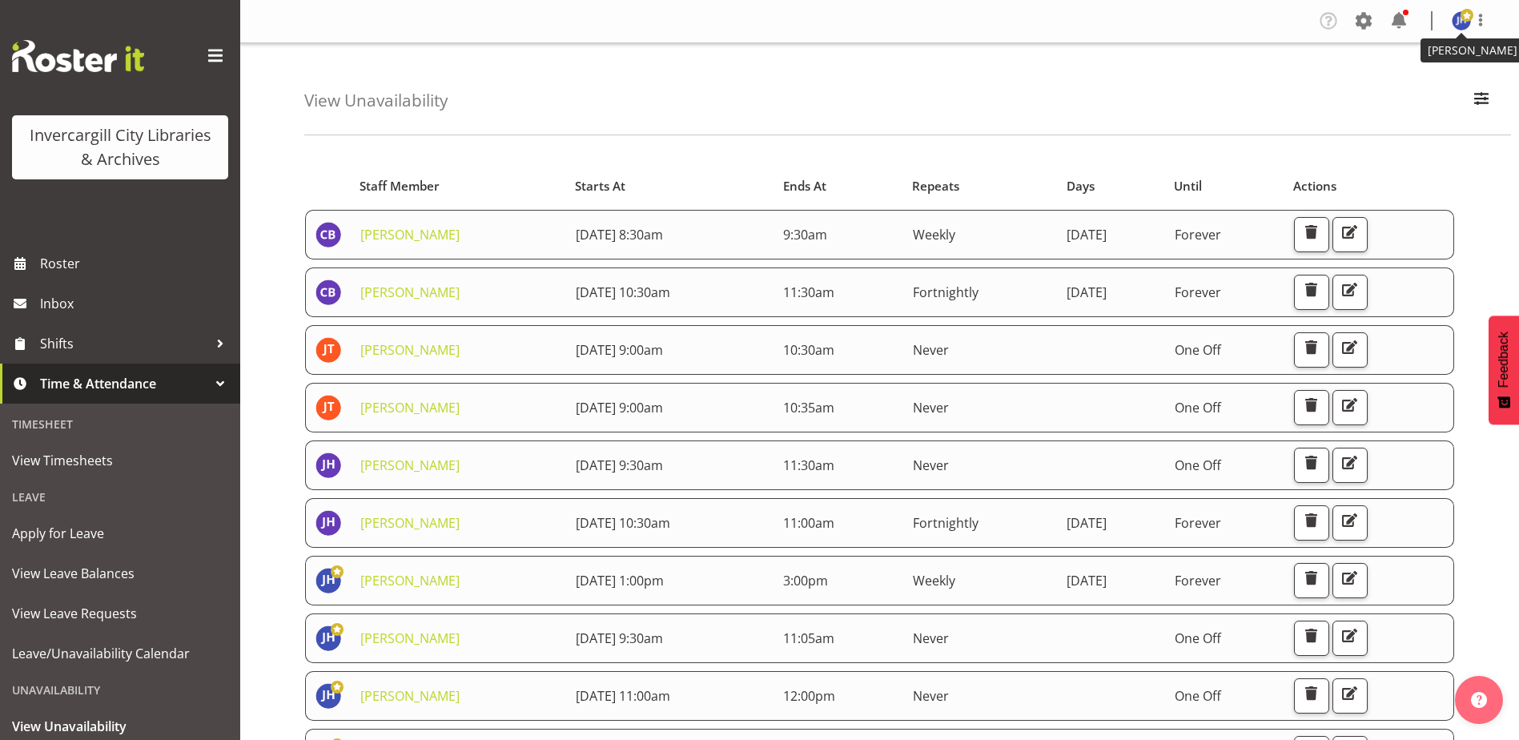
click at [1454, 17] on img at bounding box center [1461, 20] width 19 height 19
click at [1392, 82] on link "Log Out" at bounding box center [1414, 84] width 154 height 29
